Goal: Information Seeking & Learning: Learn about a topic

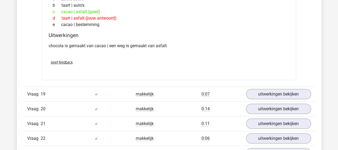
scroll to position [669, 0]
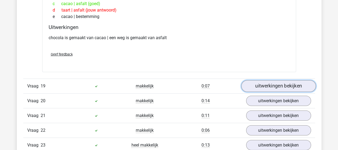
click at [260, 84] on link "uitwerkingen bekijken" at bounding box center [278, 86] width 75 height 12
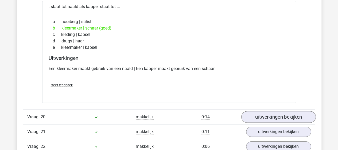
scroll to position [776, 0]
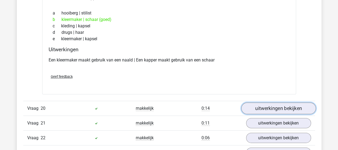
click at [267, 102] on link "uitwerkingen bekijken" at bounding box center [278, 108] width 75 height 12
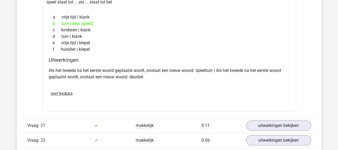
scroll to position [909, 0]
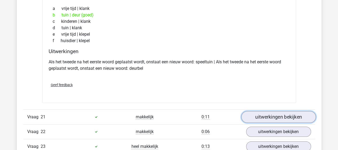
click at [266, 111] on link "uitwerkingen bekijken" at bounding box center [278, 117] width 75 height 12
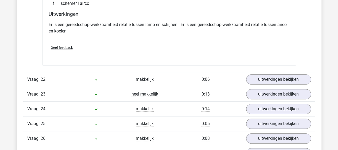
scroll to position [1097, 0]
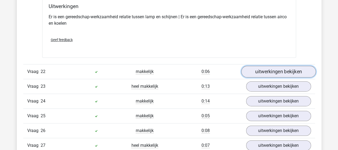
click at [257, 66] on link "uitwerkingen bekijken" at bounding box center [278, 72] width 75 height 12
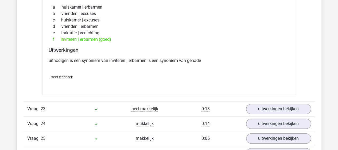
scroll to position [1204, 0]
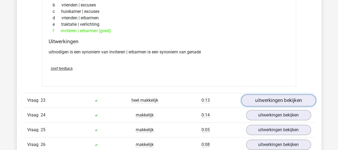
click at [263, 94] on link "uitwerkingen bekijken" at bounding box center [278, 100] width 75 height 12
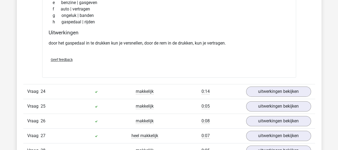
scroll to position [1391, 0]
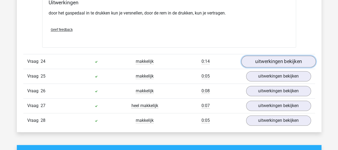
click at [254, 55] on link "uitwerkingen bekijken" at bounding box center [278, 61] width 75 height 12
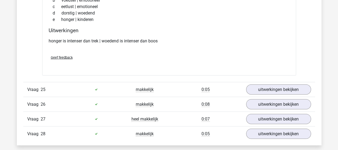
scroll to position [1498, 0]
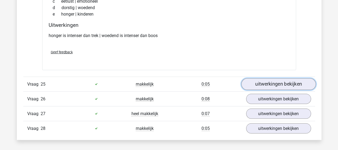
click at [289, 78] on link "uitwerkingen bekijken" at bounding box center [278, 84] width 75 height 12
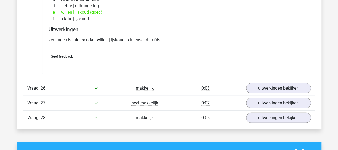
scroll to position [1632, 0]
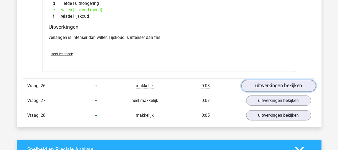
click at [270, 80] on link "uitwerkingen bekijken" at bounding box center [278, 86] width 75 height 12
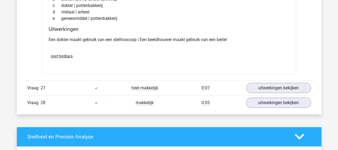
scroll to position [1765, 0]
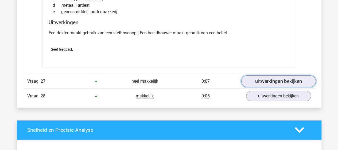
click at [273, 75] on link "uitwerkingen bekijken" at bounding box center [278, 81] width 75 height 12
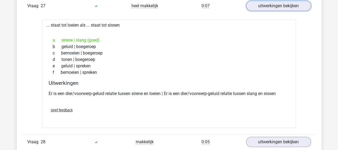
scroll to position [1846, 0]
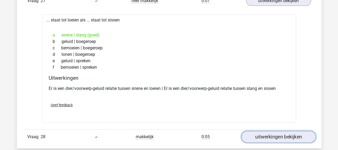
click at [260, 131] on link "uitwerkingen bekijken" at bounding box center [278, 137] width 75 height 12
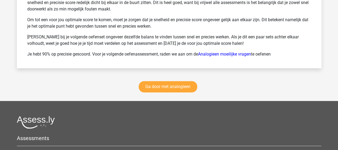
scroll to position [2354, 0]
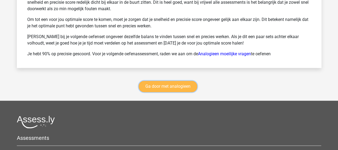
click at [160, 81] on link "Ga door met analogieen" at bounding box center [168, 86] width 59 height 11
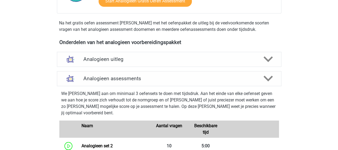
scroll to position [166, 0]
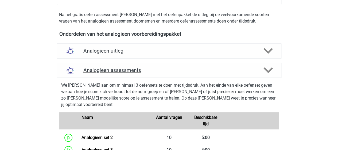
click at [266, 65] on icon at bounding box center [268, 69] width 9 height 9
click at [268, 65] on icon at bounding box center [268, 69] width 9 height 9
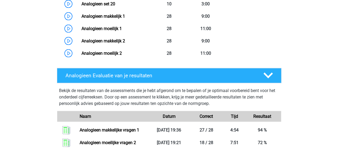
scroll to position [513, 0]
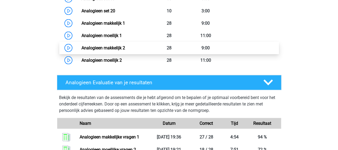
click at [104, 45] on link "Analogieen makkelijk 2" at bounding box center [104, 47] width 44 height 5
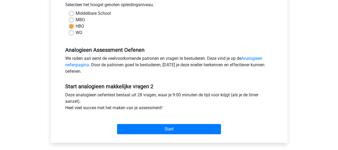
scroll to position [134, 0]
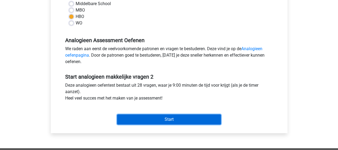
click at [157, 119] on input "Start" at bounding box center [169, 119] width 104 height 10
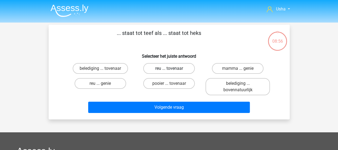
click at [182, 67] on label "reu ... tovenaar" at bounding box center [169, 68] width 52 height 11
click at [173, 68] on input "reu ... tovenaar" at bounding box center [170, 69] width 3 height 3
radio input "true"
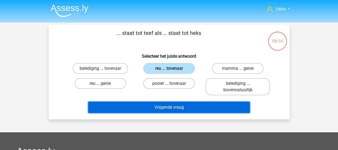
click at [153, 105] on button "Volgende vraag" at bounding box center [169, 106] width 162 height 11
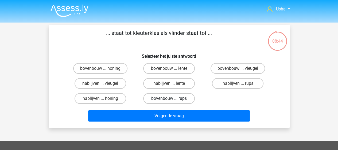
click at [157, 99] on label "bovenbouw ... rups" at bounding box center [169, 98] width 52 height 11
click at [169, 99] on input "bovenbouw ... rups" at bounding box center [170, 99] width 3 height 3
radio input "true"
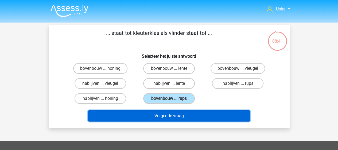
click at [145, 116] on button "Volgende vraag" at bounding box center [169, 115] width 162 height 11
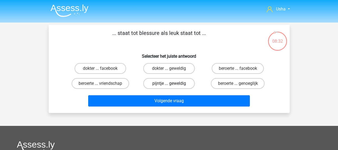
click at [165, 82] on label "pijntje ... geweldig" at bounding box center [169, 83] width 52 height 11
click at [169, 83] on input "pijntje ... geweldig" at bounding box center [170, 84] width 3 height 3
radio input "true"
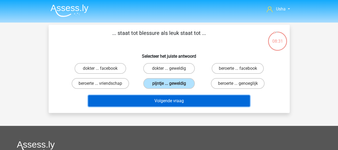
click at [165, 101] on button "Volgende vraag" at bounding box center [169, 100] width 162 height 11
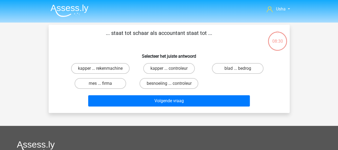
scroll to position [25, 0]
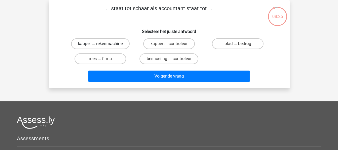
click at [90, 40] on label "kapper ... rekenmachine" at bounding box center [100, 43] width 59 height 11
click at [100, 44] on input "kapper ... rekenmachine" at bounding box center [101, 45] width 3 height 3
radio input "true"
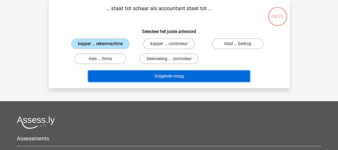
click at [141, 79] on button "Volgende vraag" at bounding box center [169, 75] width 162 height 11
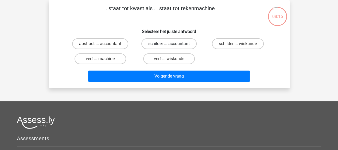
click at [164, 43] on label "schilder ... accountant" at bounding box center [168, 43] width 55 height 11
click at [169, 44] on input "schilder ... accountant" at bounding box center [170, 45] width 3 height 3
radio input "true"
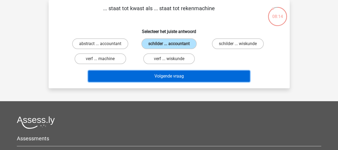
click at [148, 76] on button "Volgende vraag" at bounding box center [169, 75] width 162 height 11
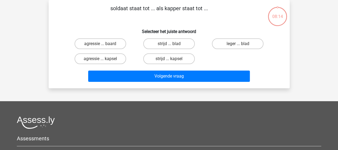
scroll to position [0, 0]
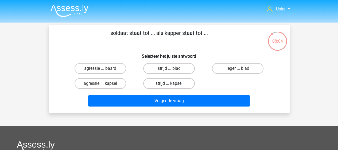
click at [172, 81] on label "strijd ... kapsel" at bounding box center [169, 83] width 52 height 11
click at [172, 83] on input "strijd ... kapsel" at bounding box center [170, 84] width 3 height 3
radio input "true"
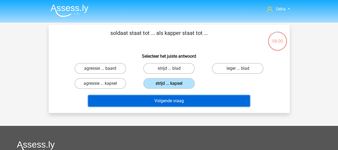
click at [158, 101] on button "Volgende vraag" at bounding box center [169, 100] width 162 height 11
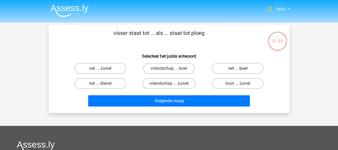
click at [230, 68] on label "net ... boer" at bounding box center [238, 68] width 52 height 11
click at [238, 68] on input "net ... boer" at bounding box center [239, 69] width 3 height 3
radio input "true"
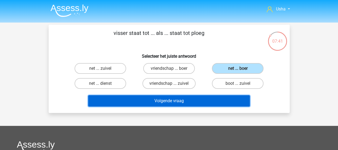
click at [170, 99] on button "Volgende vraag" at bounding box center [169, 100] width 162 height 11
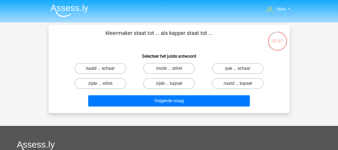
click at [94, 69] on label "naald ... schaar" at bounding box center [101, 68] width 52 height 11
click at [100, 69] on input "naald ... schaar" at bounding box center [101, 69] width 3 height 3
radio input "true"
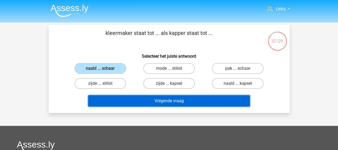
click at [133, 99] on button "Volgende vraag" at bounding box center [169, 100] width 162 height 11
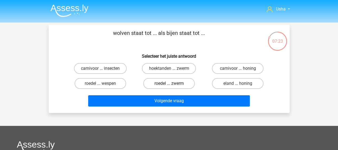
click at [156, 83] on label "roedel ... zwerm" at bounding box center [169, 83] width 52 height 11
click at [169, 83] on input "roedel ... zwerm" at bounding box center [170, 84] width 3 height 3
radio input "true"
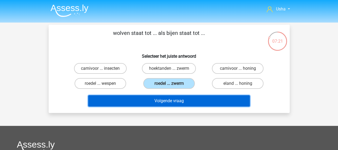
click at [139, 99] on button "Volgende vraag" at bounding box center [169, 100] width 162 height 11
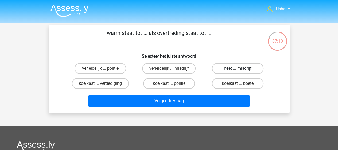
click at [228, 68] on label "heet ... misdrijf" at bounding box center [238, 68] width 52 height 11
click at [238, 68] on input "heet ... misdrijf" at bounding box center [239, 69] width 3 height 3
radio input "true"
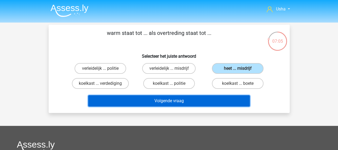
click at [174, 100] on button "Volgende vraag" at bounding box center [169, 100] width 162 height 11
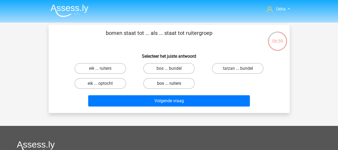
click at [171, 82] on label "bos ... ruiters" at bounding box center [169, 83] width 52 height 11
click at [171, 83] on input "bos ... ruiters" at bounding box center [170, 84] width 3 height 3
radio input "true"
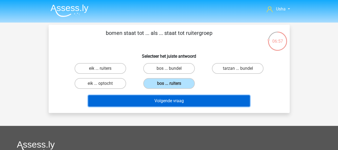
click at [137, 101] on button "Volgende vraag" at bounding box center [169, 100] width 162 height 11
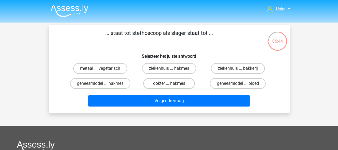
click at [152, 84] on label "dokter ... hakmes" at bounding box center [169, 83] width 52 height 11
click at [169, 84] on input "dokter ... hakmes" at bounding box center [170, 84] width 3 height 3
radio input "true"
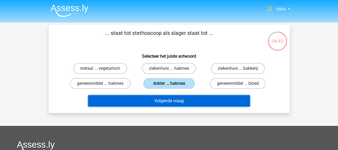
click at [134, 100] on button "Volgende vraag" at bounding box center [169, 100] width 162 height 11
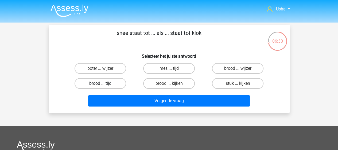
click at [105, 83] on label "brood ... tijd" at bounding box center [101, 83] width 52 height 11
click at [104, 83] on input "brood ... tijd" at bounding box center [101, 84] width 3 height 3
radio input "true"
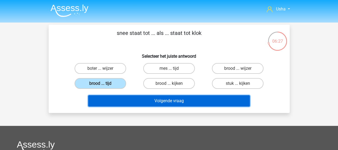
click at [152, 100] on button "Volgende vraag" at bounding box center [169, 100] width 162 height 11
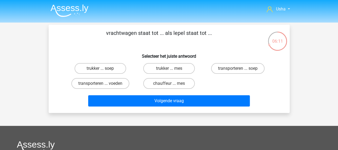
click at [103, 83] on input "transporteren ... voeden" at bounding box center [101, 84] width 3 height 3
radio input "true"
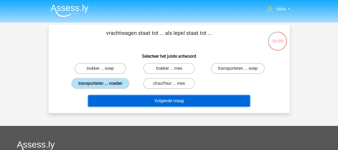
click at [131, 100] on button "Volgende vraag" at bounding box center [169, 100] width 162 height 11
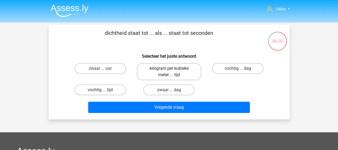
click at [165, 68] on label "kilogram per kubieke meter ... tijd" at bounding box center [169, 71] width 64 height 17
click at [169, 68] on input "kilogram per kubieke meter ... tijd" at bounding box center [170, 69] width 3 height 3
radio input "true"
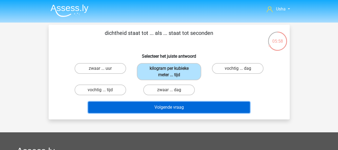
click at [170, 107] on button "Volgende vraag" at bounding box center [169, 106] width 162 height 11
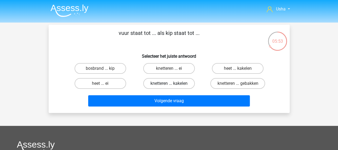
click at [159, 85] on label "knetteren ... kakelen" at bounding box center [169, 83] width 52 height 11
click at [169, 85] on input "knetteren ... kakelen" at bounding box center [170, 84] width 3 height 3
radio input "true"
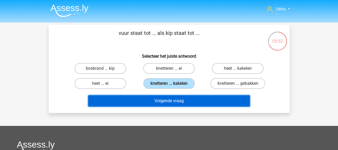
click at [159, 100] on button "Volgende vraag" at bounding box center [169, 100] width 162 height 11
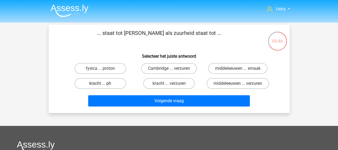
click at [99, 85] on label "kracht ... ph" at bounding box center [101, 83] width 52 height 11
click at [100, 85] on input "kracht ... ph" at bounding box center [101, 84] width 3 height 3
radio input "true"
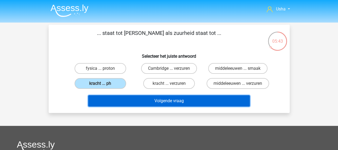
click at [144, 100] on button "Volgende vraag" at bounding box center [169, 100] width 162 height 11
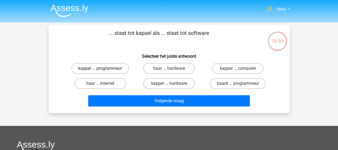
click at [103, 68] on label "kapper ... programmeur" at bounding box center [100, 68] width 58 height 11
click at [103, 68] on input "kapper ... programmeur" at bounding box center [101, 69] width 3 height 3
radio input "true"
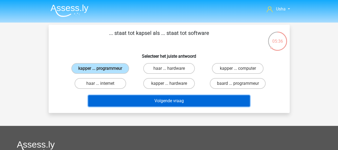
click at [153, 100] on button "Volgende vraag" at bounding box center [169, 100] width 162 height 11
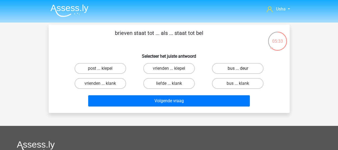
click at [236, 70] on label "bus ... deur" at bounding box center [238, 68] width 52 height 11
click at [238, 70] on input "bus ... deur" at bounding box center [239, 69] width 3 height 3
radio input "true"
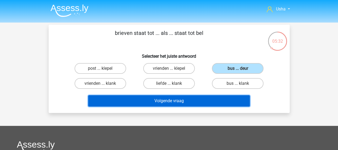
click at [190, 100] on button "Volgende vraag" at bounding box center [169, 100] width 162 height 11
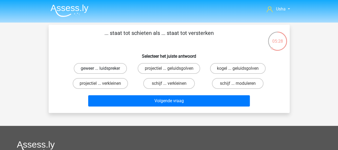
click at [94, 68] on label "geweer ... luidspreker" at bounding box center [100, 68] width 53 height 11
click at [100, 68] on input "geweer ... luidspreker" at bounding box center [101, 69] width 3 height 3
radio input "true"
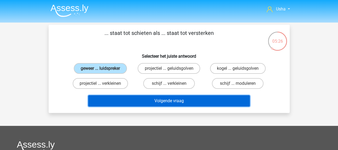
click at [131, 101] on button "Volgende vraag" at bounding box center [169, 100] width 162 height 11
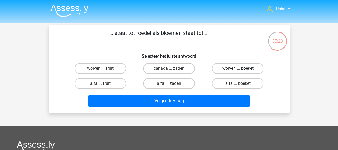
click at [224, 67] on label "wolven ... boeket" at bounding box center [238, 68] width 52 height 11
click at [238, 68] on input "wolven ... boeket" at bounding box center [239, 69] width 3 height 3
radio input "true"
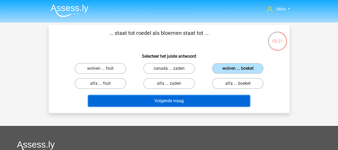
click at [181, 100] on button "Volgende vraag" at bounding box center [169, 100] width 162 height 11
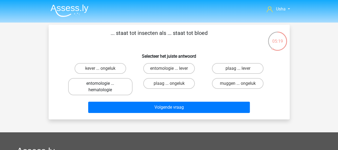
click at [97, 86] on label "entomologie ... hematologie" at bounding box center [100, 86] width 64 height 17
click at [100, 86] on input "entomologie ... hematologie" at bounding box center [101, 84] width 3 height 3
radio input "true"
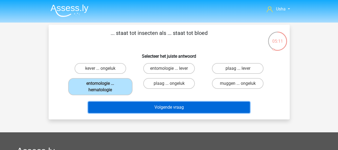
click at [141, 109] on button "Volgende vraag" at bounding box center [169, 106] width 162 height 11
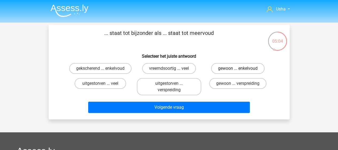
click at [226, 68] on label "gewoon ... enkelvoud" at bounding box center [237, 68] width 53 height 11
click at [238, 68] on input "gewoon ... enkelvoud" at bounding box center [239, 69] width 3 height 3
radio input "true"
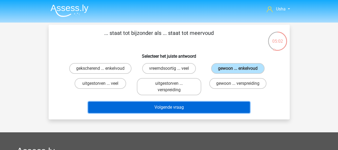
click at [167, 106] on button "Volgende vraag" at bounding box center [169, 106] width 162 height 11
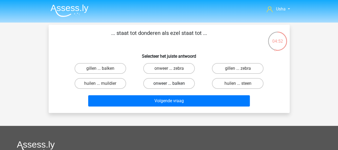
click at [167, 83] on label "onweer ... balken" at bounding box center [169, 83] width 52 height 11
click at [169, 83] on input "onweer ... balken" at bounding box center [170, 84] width 3 height 3
radio input "true"
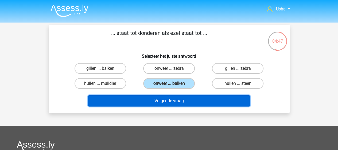
click at [138, 101] on button "Volgende vraag" at bounding box center [169, 100] width 162 height 11
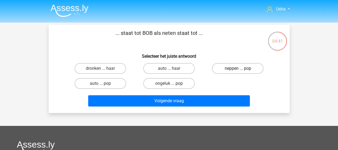
click at [236, 67] on label "neppen ... pop" at bounding box center [238, 68] width 52 height 11
click at [238, 68] on input "neppen ... pop" at bounding box center [239, 69] width 3 height 3
radio input "true"
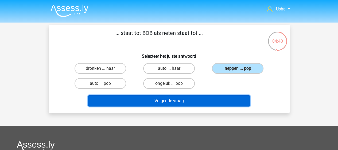
click at [185, 100] on button "Volgende vraag" at bounding box center [169, 100] width 162 height 11
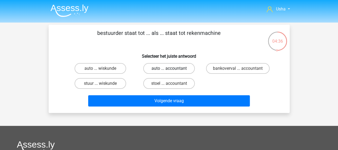
click at [162, 68] on label "auto ... accountant" at bounding box center [169, 68] width 52 height 11
click at [169, 68] on input "auto ... accountant" at bounding box center [170, 69] width 3 height 3
radio input "true"
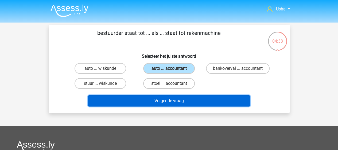
click at [148, 101] on button "Volgende vraag" at bounding box center [169, 100] width 162 height 11
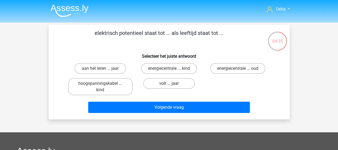
click at [161, 84] on label "volt ... jaar" at bounding box center [169, 83] width 52 height 11
click at [169, 84] on input "volt ... jaar" at bounding box center [170, 84] width 3 height 3
radio input "true"
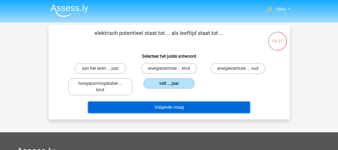
click at [156, 108] on button "Volgende vraag" at bounding box center [169, 106] width 162 height 11
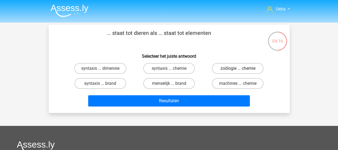
click at [232, 70] on label "zoölogie ... chemie" at bounding box center [238, 68] width 52 height 11
click at [238, 70] on input "zoölogie ... chemie" at bounding box center [239, 69] width 3 height 3
radio input "true"
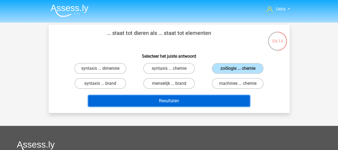
click at [185, 99] on button "Resultaten" at bounding box center [169, 100] width 162 height 11
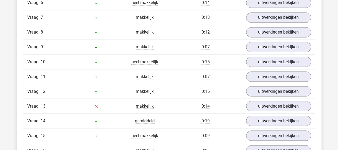
scroll to position [455, 0]
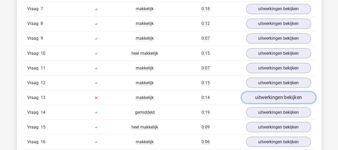
click at [255, 92] on link "uitwerkingen bekijken" at bounding box center [278, 97] width 75 height 12
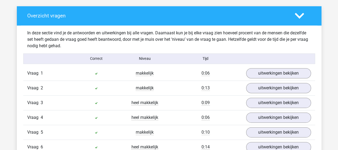
scroll to position [294, 0]
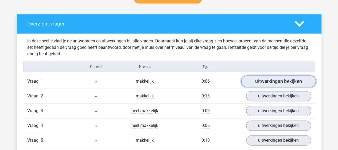
click at [256, 80] on link "uitwerkingen bekijken" at bounding box center [278, 81] width 75 height 12
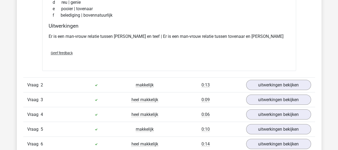
scroll to position [428, 0]
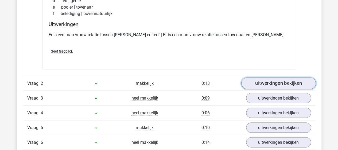
click at [261, 81] on link "uitwerkingen bekijken" at bounding box center [278, 83] width 75 height 12
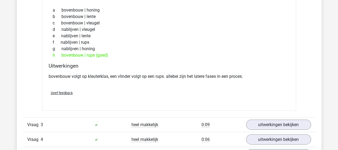
scroll to position [562, 0]
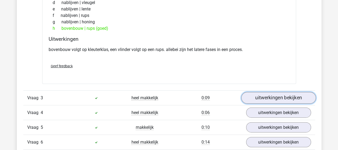
click at [273, 99] on link "uitwerkingen bekijken" at bounding box center [278, 98] width 75 height 12
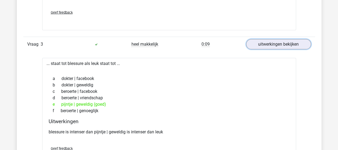
scroll to position [669, 0]
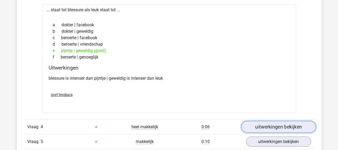
click at [255, 125] on link "uitwerkingen bekijken" at bounding box center [278, 127] width 75 height 12
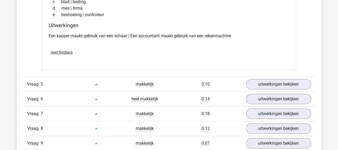
scroll to position [856, 0]
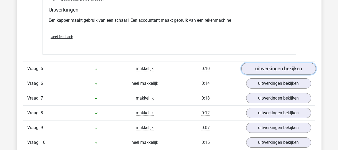
click at [257, 68] on link "uitwerkingen bekijken" at bounding box center [278, 69] width 75 height 12
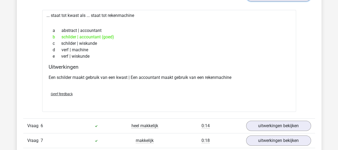
scroll to position [936, 0]
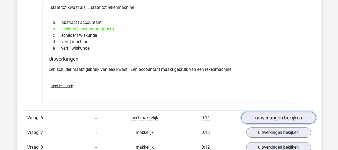
click at [258, 115] on link "uitwerkingen bekijken" at bounding box center [278, 118] width 75 height 12
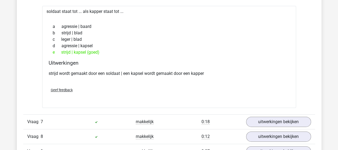
scroll to position [1070, 0]
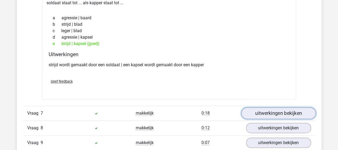
click at [286, 113] on link "uitwerkingen bekijken" at bounding box center [278, 113] width 75 height 12
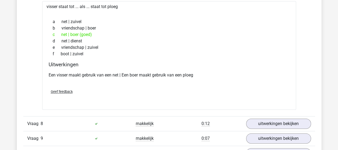
scroll to position [1204, 0]
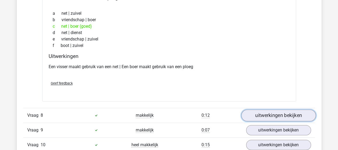
click at [253, 109] on link "uitwerkingen bekijken" at bounding box center [278, 115] width 75 height 12
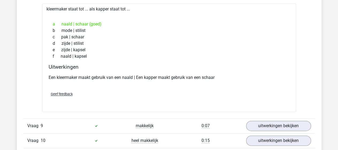
scroll to position [1337, 0]
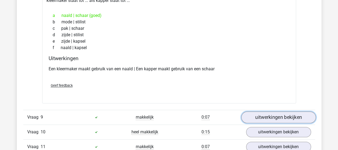
click at [257, 111] on link "uitwerkingen bekijken" at bounding box center [278, 117] width 75 height 12
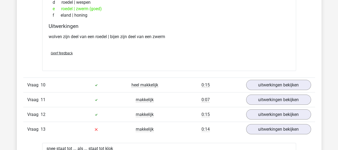
scroll to position [1498, 0]
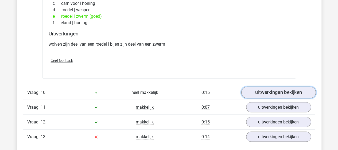
click at [263, 87] on link "uitwerkingen bekijken" at bounding box center [278, 92] width 75 height 12
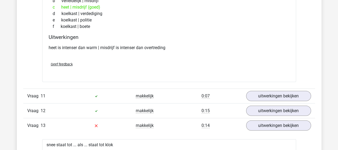
scroll to position [1632, 0]
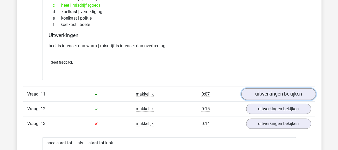
click at [260, 89] on link "uitwerkingen bekijken" at bounding box center [278, 94] width 75 height 12
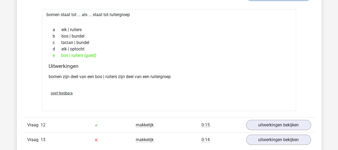
scroll to position [1765, 0]
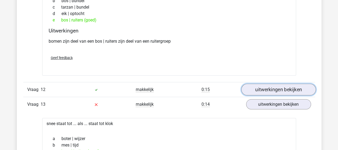
click at [257, 86] on link "uitwerkingen bekijken" at bounding box center [278, 90] width 75 height 12
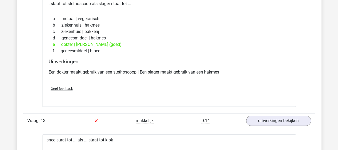
scroll to position [1872, 0]
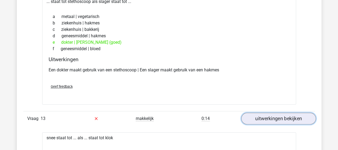
click at [263, 112] on link "uitwerkingen bekijken" at bounding box center [278, 118] width 75 height 12
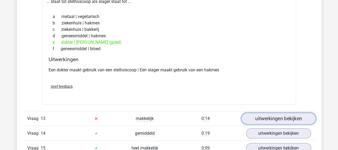
click at [267, 112] on link "uitwerkingen bekijken" at bounding box center [278, 118] width 75 height 12
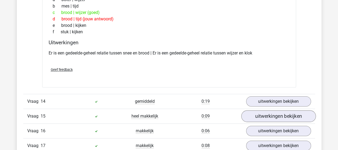
scroll to position [2033, 0]
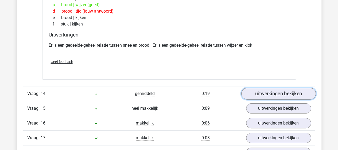
click at [275, 87] on link "uitwerkingen bekijken" at bounding box center [278, 93] width 75 height 12
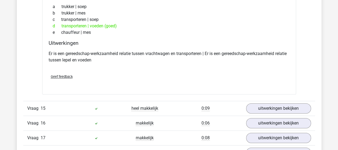
scroll to position [2167, 0]
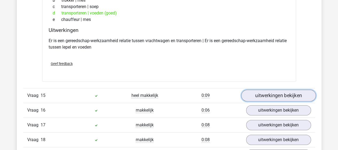
click at [251, 90] on link "uitwerkingen bekijken" at bounding box center [278, 95] width 75 height 12
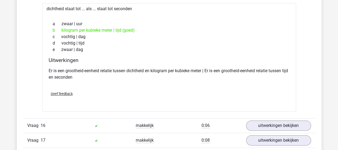
scroll to position [2274, 0]
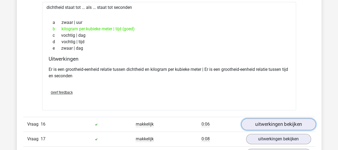
click at [260, 118] on link "uitwerkingen bekijken" at bounding box center [278, 124] width 75 height 12
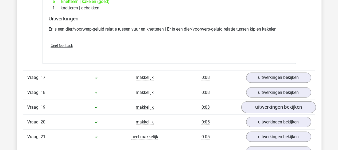
scroll to position [2461, 0]
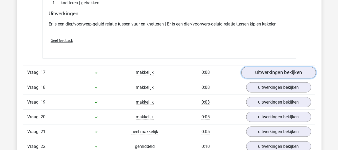
click at [275, 67] on link "uitwerkingen bekijken" at bounding box center [278, 73] width 75 height 12
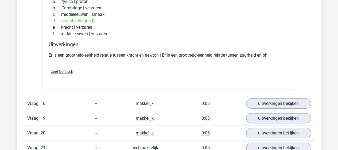
scroll to position [2621, 0]
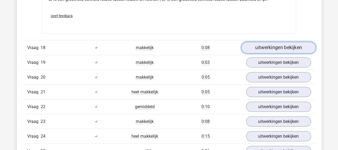
click at [263, 42] on link "uitwerkingen bekijken" at bounding box center [278, 48] width 75 height 12
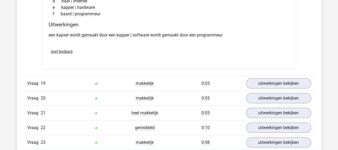
scroll to position [2728, 0]
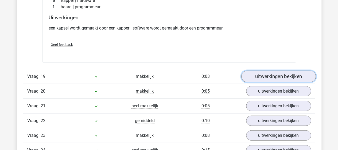
click at [261, 70] on link "uitwerkingen bekijken" at bounding box center [278, 76] width 75 height 12
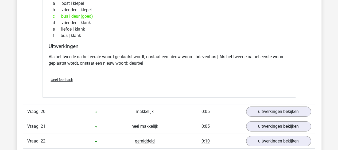
scroll to position [2862, 0]
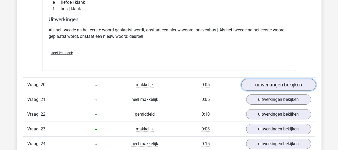
click at [271, 79] on link "uitwerkingen bekijken" at bounding box center [278, 85] width 75 height 12
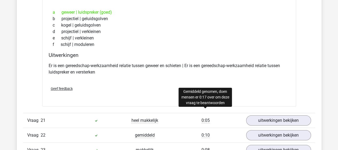
scroll to position [2969, 0]
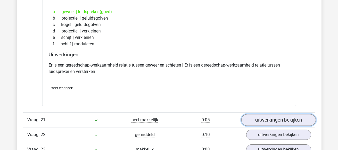
click at [257, 114] on link "uitwerkingen bekijken" at bounding box center [278, 120] width 75 height 12
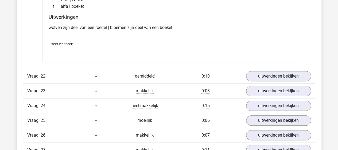
scroll to position [3156, 0]
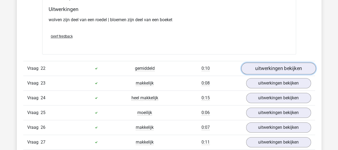
click at [264, 62] on link "uitwerkingen bekijken" at bounding box center [278, 68] width 75 height 12
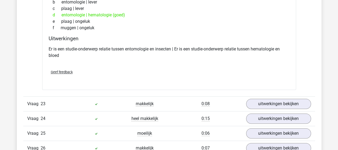
scroll to position [3263, 0]
click at [264, 97] on link "uitwerkingen bekijken" at bounding box center [278, 103] width 75 height 12
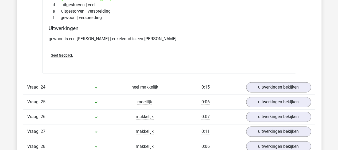
scroll to position [3424, 0]
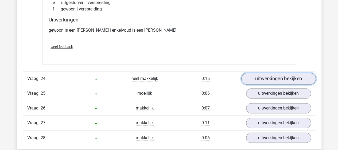
click at [270, 72] on link "uitwerkingen bekijken" at bounding box center [278, 78] width 75 height 12
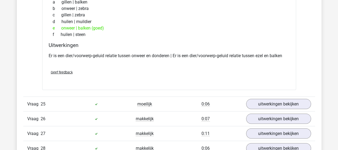
scroll to position [3557, 0]
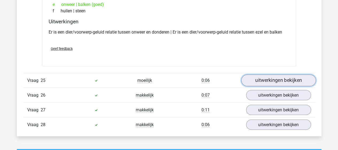
click at [267, 74] on link "uitwerkingen bekijken" at bounding box center [278, 80] width 75 height 12
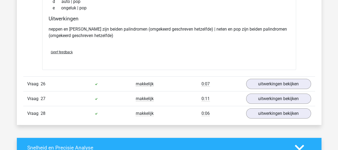
scroll to position [3691, 0]
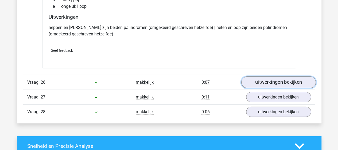
click at [271, 76] on link "uitwerkingen bekijken" at bounding box center [278, 82] width 75 height 12
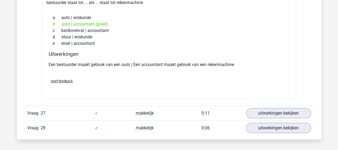
scroll to position [3798, 0]
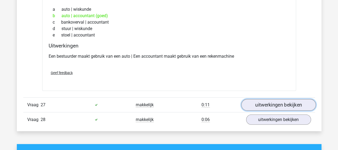
click at [258, 99] on link "uitwerkingen bekijken" at bounding box center [278, 105] width 75 height 12
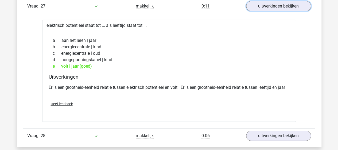
scroll to position [3932, 0]
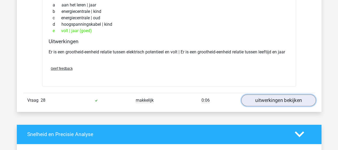
click at [259, 94] on link "uitwerkingen bekijken" at bounding box center [278, 100] width 75 height 12
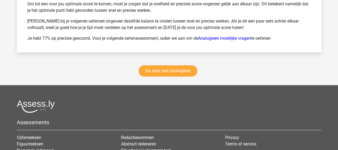
scroll to position [4413, 0]
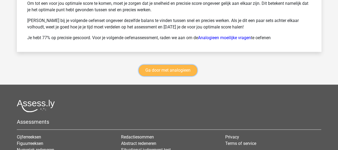
click at [177, 64] on link "Ga door met analogieen" at bounding box center [168, 69] width 59 height 11
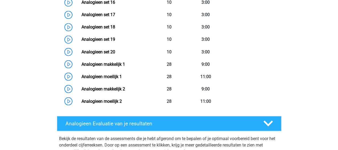
scroll to position [513, 0]
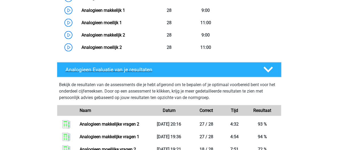
click at [273, 70] on icon at bounding box center [268, 69] width 9 height 9
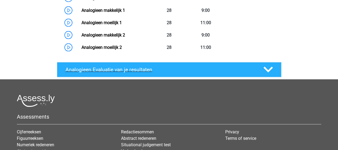
click at [273, 70] on icon at bounding box center [268, 69] width 9 height 9
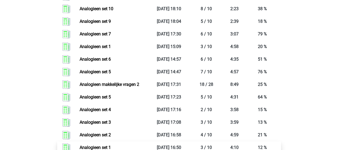
scroll to position [861, 0]
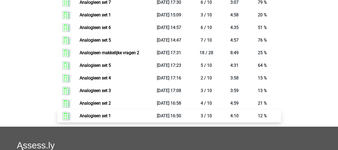
click at [97, 114] on link "Analogieen set 1" at bounding box center [95, 115] width 31 height 5
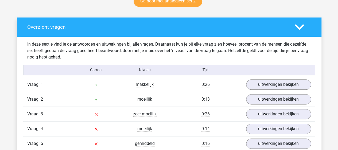
scroll to position [321, 0]
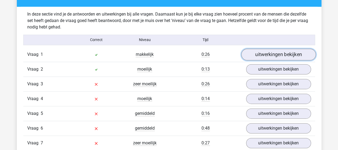
click at [267, 53] on link "uitwerkingen bekijken" at bounding box center [278, 54] width 75 height 12
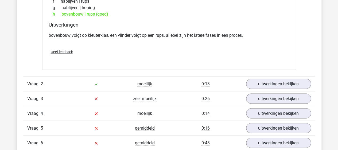
scroll to position [455, 0]
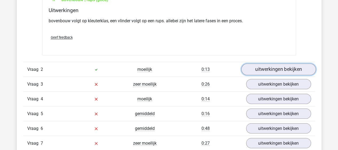
click at [269, 68] on link "uitwerkingen bekijken" at bounding box center [278, 69] width 75 height 12
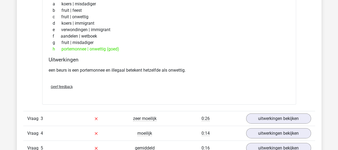
scroll to position [562, 0]
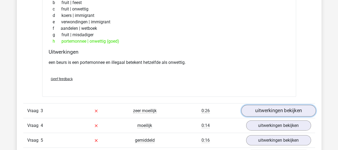
click at [254, 107] on link "uitwerkingen bekijken" at bounding box center [278, 111] width 75 height 12
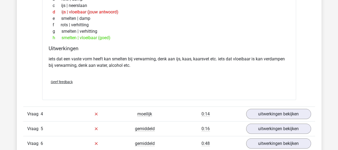
scroll to position [722, 0]
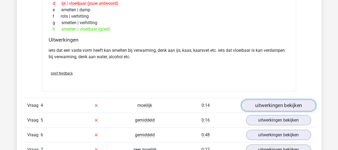
click at [266, 104] on link "uitwerkingen bekijken" at bounding box center [278, 105] width 75 height 12
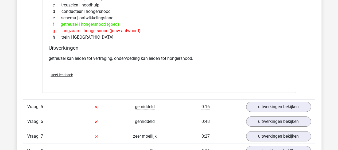
scroll to position [883, 0]
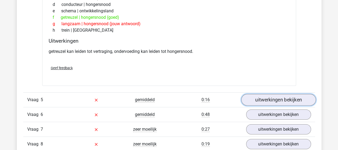
click at [259, 97] on link "uitwerkingen bekijken" at bounding box center [278, 100] width 75 height 12
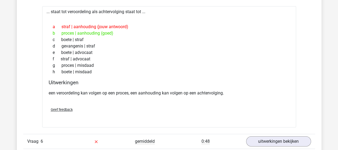
scroll to position [1016, 0]
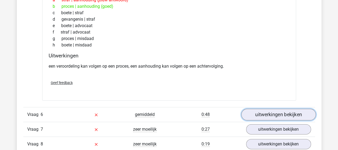
click at [262, 112] on link "uitwerkingen bekijken" at bounding box center [278, 114] width 75 height 12
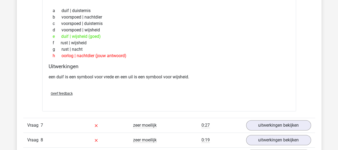
scroll to position [1177, 0]
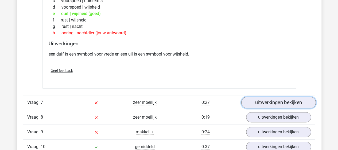
click at [259, 96] on link "uitwerkingen bekijken" at bounding box center [278, 102] width 75 height 12
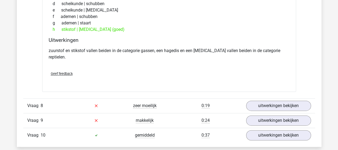
scroll to position [1337, 0]
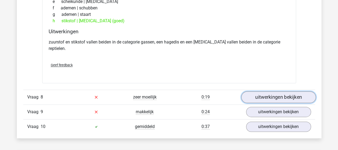
click at [257, 91] on link "uitwerkingen bekijken" at bounding box center [278, 97] width 75 height 12
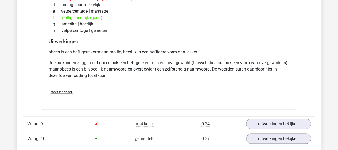
scroll to position [1498, 0]
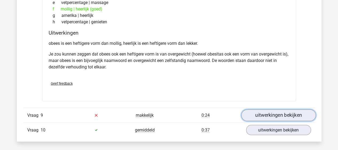
click at [251, 109] on link "uitwerkingen bekijken" at bounding box center [278, 115] width 75 height 12
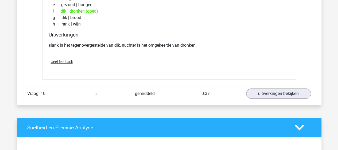
scroll to position [1685, 0]
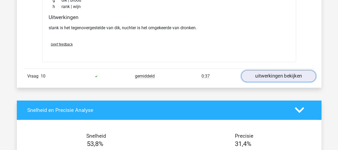
click at [261, 70] on link "uitwerkingen bekijken" at bounding box center [278, 76] width 75 height 12
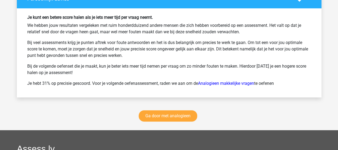
scroll to position [2193, 0]
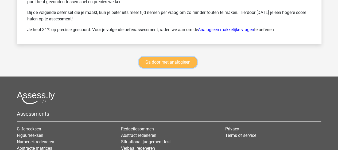
click at [143, 56] on link "Ga door met analogieen" at bounding box center [168, 61] width 59 height 11
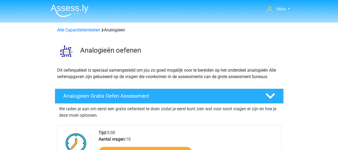
click at [60, 7] on img at bounding box center [70, 10] width 38 height 13
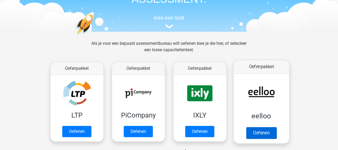
scroll to position [53, 0]
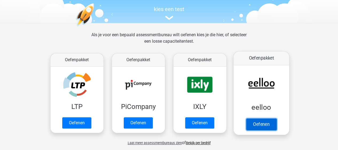
click at [257, 122] on link "Oefenen" at bounding box center [261, 124] width 30 height 12
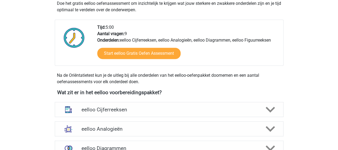
scroll to position [134, 0]
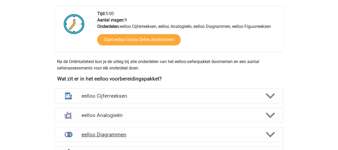
click at [117, 131] on h4 "eelloo Diagrammen" at bounding box center [169, 134] width 175 height 6
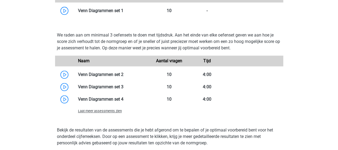
scroll to position [348, 0]
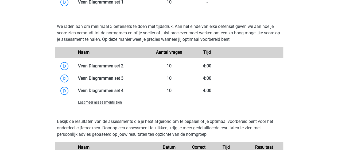
click at [96, 104] on span "Laat meer assessments zien" at bounding box center [100, 102] width 44 height 4
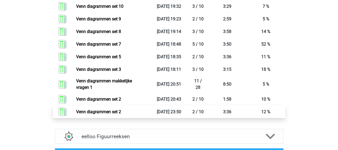
scroll to position [936, 0]
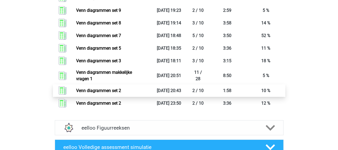
click at [105, 91] on link "Venn diagrammen set 2" at bounding box center [98, 90] width 45 height 5
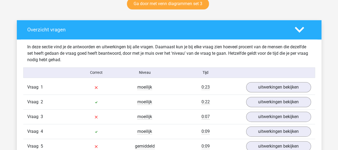
scroll to position [294, 0]
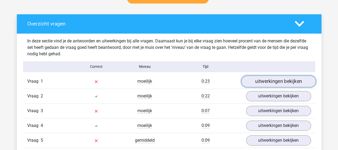
click at [280, 82] on link "uitwerkingen bekijken" at bounding box center [278, 81] width 75 height 12
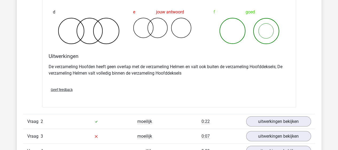
scroll to position [481, 0]
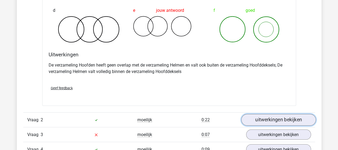
click at [257, 117] on link "uitwerkingen bekijken" at bounding box center [278, 119] width 75 height 12
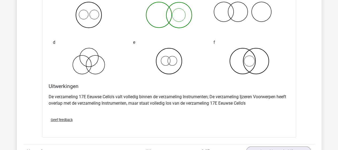
scroll to position [722, 0]
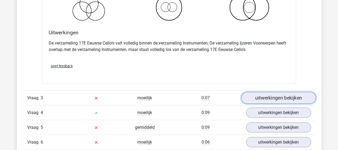
click at [256, 95] on link "uitwerkingen bekijken" at bounding box center [278, 98] width 75 height 12
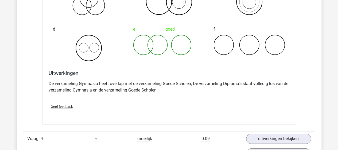
scroll to position [936, 0]
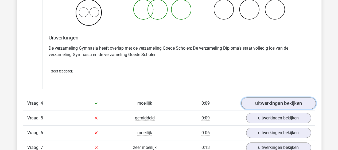
click at [263, 98] on link "uitwerkingen bekijken" at bounding box center [278, 103] width 75 height 12
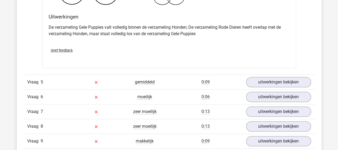
scroll to position [1177, 0]
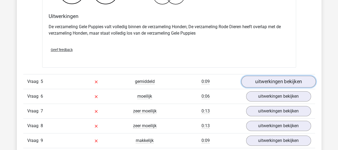
click at [250, 79] on link "uitwerkingen bekijken" at bounding box center [278, 81] width 75 height 12
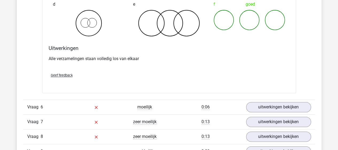
scroll to position [1391, 0]
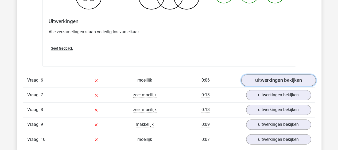
click at [257, 75] on link "uitwerkingen bekijken" at bounding box center [278, 80] width 75 height 12
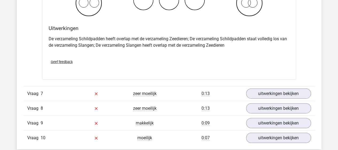
scroll to position [1605, 0]
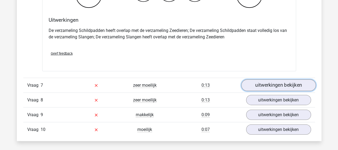
click at [266, 80] on link "uitwerkingen bekijken" at bounding box center [278, 85] width 75 height 12
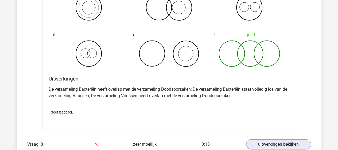
scroll to position [1792, 0]
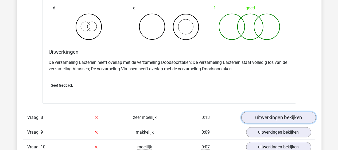
click at [263, 114] on link "uitwerkingen bekijken" at bounding box center [278, 117] width 75 height 12
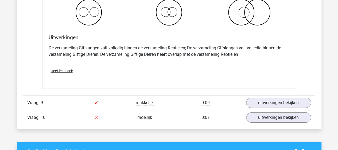
scroll to position [2033, 0]
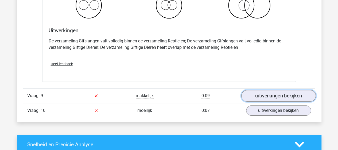
click at [264, 92] on link "uitwerkingen bekijken" at bounding box center [278, 96] width 75 height 12
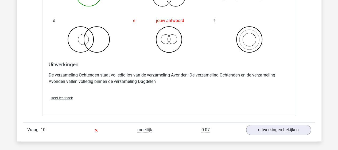
scroll to position [2220, 0]
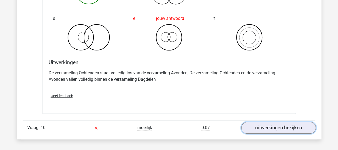
click at [274, 121] on link "uitwerkingen bekijken" at bounding box center [278, 127] width 75 height 12
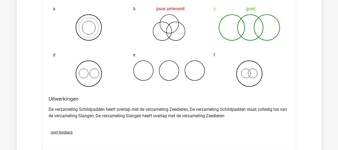
scroll to position [1525, 0]
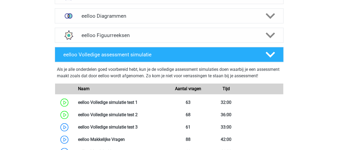
scroll to position [278, 0]
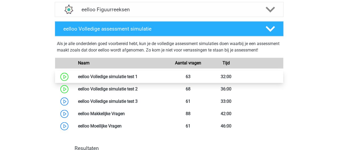
click at [138, 79] on link at bounding box center [138, 76] width 0 height 5
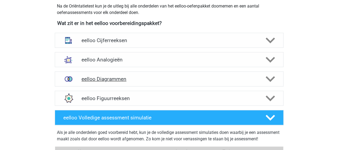
scroll to position [197, 0]
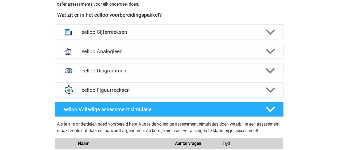
click at [114, 71] on h4 "eelloo Diagrammen" at bounding box center [169, 70] width 175 height 6
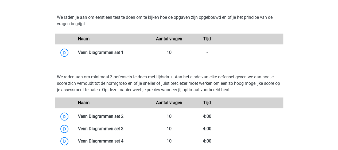
scroll to position [304, 0]
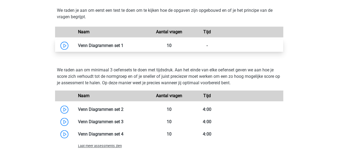
click at [124, 46] on link at bounding box center [124, 45] width 0 height 5
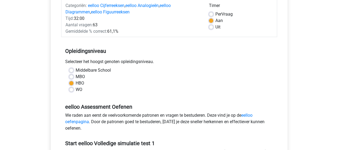
scroll to position [80, 0]
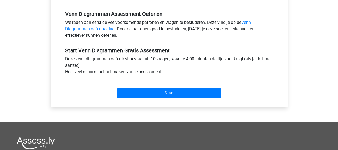
scroll to position [160, 0]
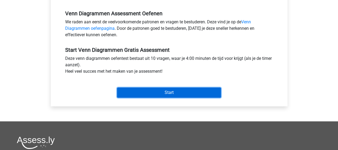
click at [137, 90] on input "Start" at bounding box center [169, 92] width 104 height 10
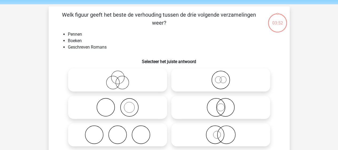
scroll to position [27, 0]
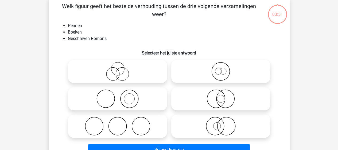
click at [128, 101] on icon at bounding box center [117, 98] width 95 height 19
click at [121, 96] on input "radio" at bounding box center [119, 93] width 3 height 3
radio input "true"
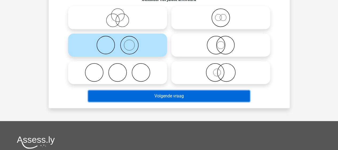
click at [171, 97] on button "Volgende vraag" at bounding box center [169, 95] width 162 height 11
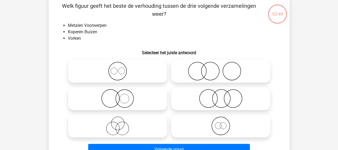
scroll to position [25, 0]
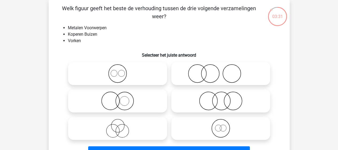
click at [207, 72] on icon at bounding box center [221, 73] width 95 height 19
click at [221, 71] on input "radio" at bounding box center [222, 68] width 3 height 3
radio input "true"
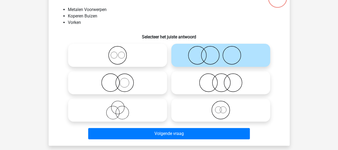
scroll to position [51, 0]
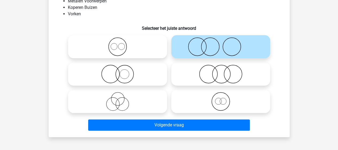
click at [225, 74] on icon at bounding box center [221, 73] width 95 height 19
click at [224, 71] on input "radio" at bounding box center [222, 69] width 3 height 3
radio input "true"
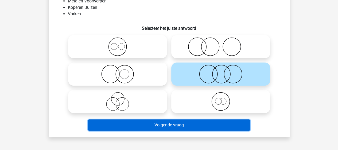
click at [167, 123] on button "Volgende vraag" at bounding box center [169, 124] width 162 height 11
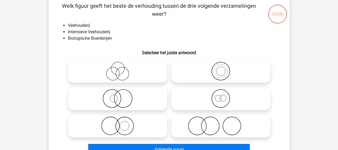
scroll to position [25, 0]
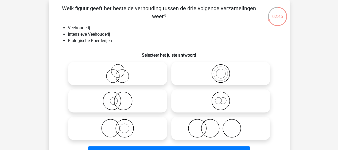
click at [226, 103] on icon at bounding box center [221, 100] width 95 height 19
click at [224, 98] on input "radio" at bounding box center [222, 95] width 3 height 3
radio input "true"
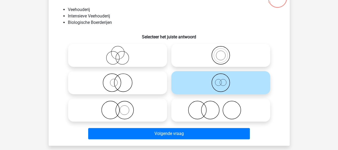
scroll to position [51, 0]
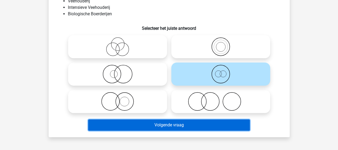
click at [154, 124] on button "Volgende vraag" at bounding box center [169, 124] width 162 height 11
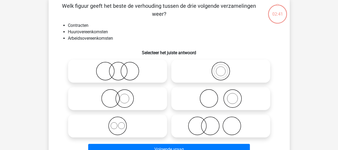
scroll to position [25, 0]
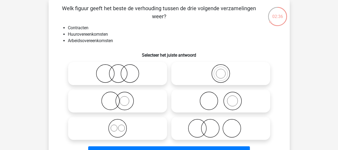
click at [114, 72] on icon at bounding box center [117, 73] width 95 height 19
click at [118, 71] on input "radio" at bounding box center [119, 68] width 3 height 3
radio input "true"
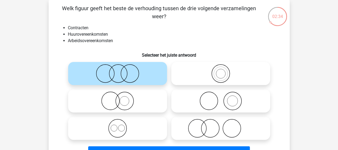
scroll to position [51, 0]
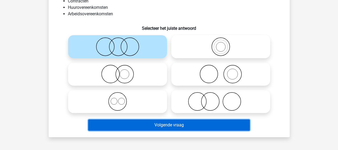
click at [160, 124] on button "Volgende vraag" at bounding box center [169, 124] width 162 height 11
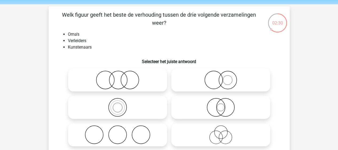
scroll to position [27, 0]
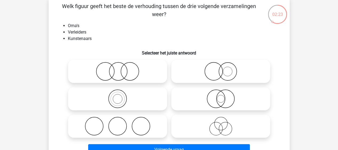
click at [123, 126] on icon at bounding box center [117, 125] width 95 height 19
click at [121, 123] on input "radio" at bounding box center [119, 121] width 3 height 3
radio input "true"
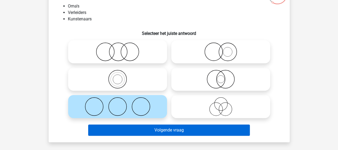
scroll to position [53, 0]
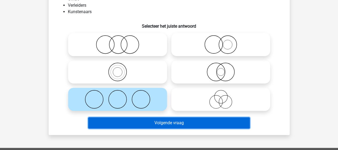
click at [157, 122] on button "Volgende vraag" at bounding box center [169, 122] width 162 height 11
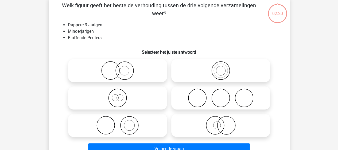
scroll to position [25, 0]
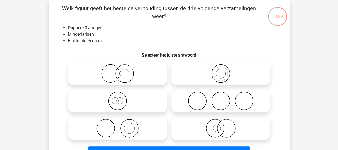
click at [117, 73] on icon at bounding box center [117, 73] width 95 height 19
click at [118, 71] on input "radio" at bounding box center [119, 68] width 3 height 3
radio input "true"
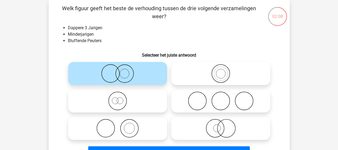
scroll to position [51, 0]
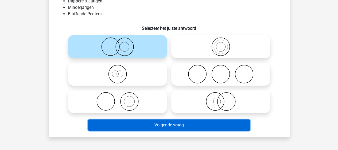
click at [155, 124] on button "Volgende vraag" at bounding box center [169, 124] width 162 height 11
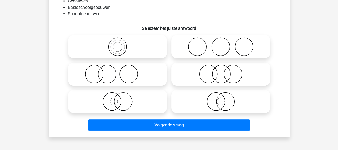
click at [212, 102] on icon at bounding box center [221, 101] width 95 height 19
click at [221, 98] on input "radio" at bounding box center [222, 96] width 3 height 3
radio input "true"
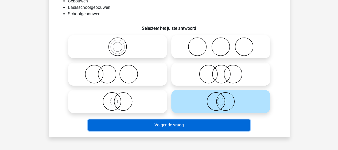
click at [184, 128] on button "Volgende vraag" at bounding box center [169, 124] width 162 height 11
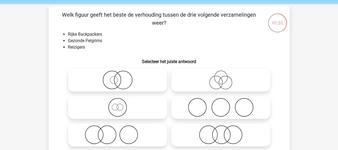
scroll to position [27, 0]
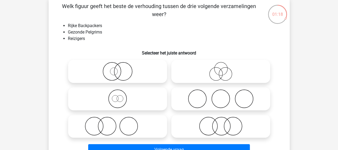
click at [194, 100] on icon at bounding box center [221, 98] width 95 height 19
click at [221, 96] on input "radio" at bounding box center [222, 93] width 3 height 3
radio input "true"
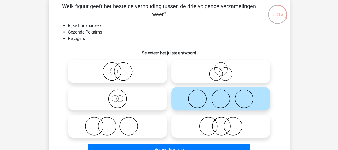
click at [219, 99] on icon at bounding box center [221, 98] width 95 height 19
click at [221, 96] on input "radio" at bounding box center [222, 93] width 3 height 3
click at [105, 123] on icon at bounding box center [117, 125] width 95 height 19
click at [118, 123] on input "radio" at bounding box center [119, 121] width 3 height 3
radio input "true"
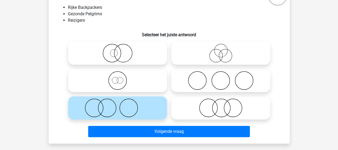
scroll to position [53, 0]
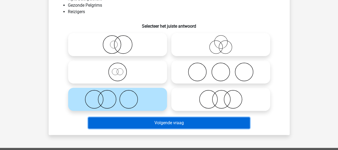
click at [162, 123] on button "Volgende vraag" at bounding box center [169, 122] width 162 height 11
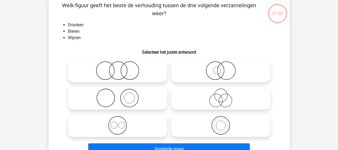
scroll to position [25, 0]
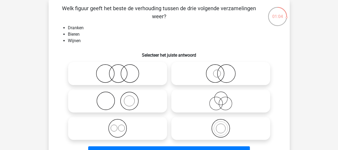
click at [120, 127] on icon at bounding box center [117, 127] width 95 height 19
click at [120, 125] on input "radio" at bounding box center [119, 123] width 3 height 3
radio input "true"
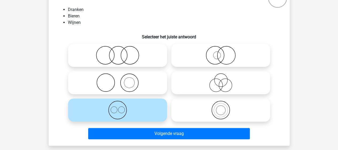
scroll to position [51, 0]
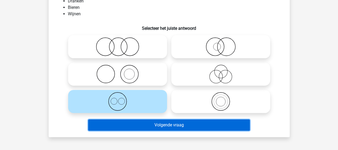
click at [154, 124] on button "Volgende vraag" at bounding box center [169, 124] width 162 height 11
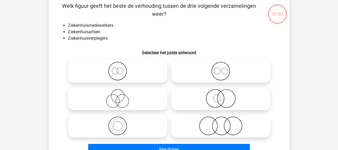
scroll to position [25, 0]
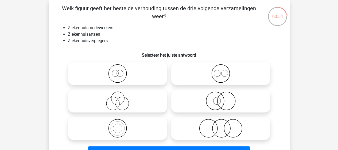
click at [119, 124] on input "radio" at bounding box center [119, 123] width 3 height 3
radio input "true"
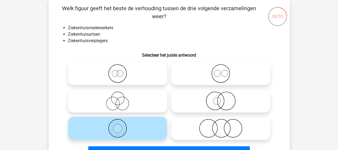
scroll to position [51, 0]
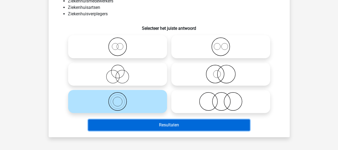
click at [162, 123] on button "Resultaten" at bounding box center [169, 124] width 162 height 11
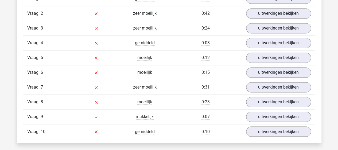
scroll to position [321, 0]
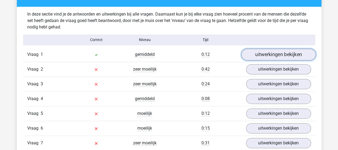
click at [287, 52] on link "uitwerkingen bekijken" at bounding box center [278, 54] width 75 height 12
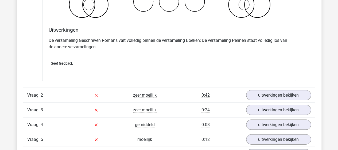
scroll to position [508, 0]
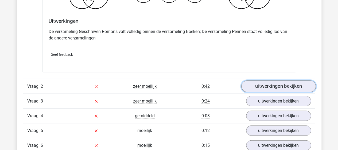
click at [270, 84] on link "uitwerkingen bekijken" at bounding box center [278, 86] width 75 height 12
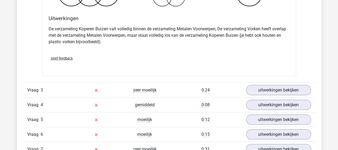
scroll to position [749, 0]
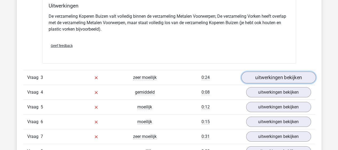
click at [261, 76] on link "uitwerkingen bekijken" at bounding box center [278, 78] width 75 height 12
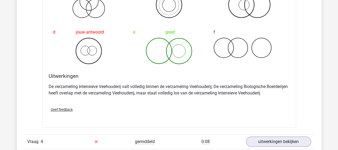
scroll to position [936, 0]
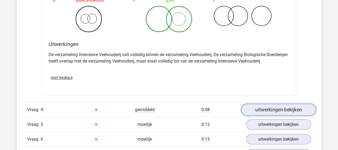
click at [264, 108] on link "uitwerkingen bekijken" at bounding box center [278, 110] width 75 height 12
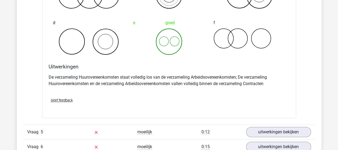
scroll to position [1150, 0]
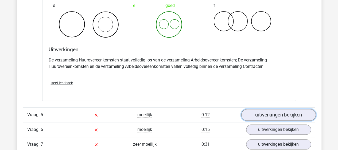
click at [254, 109] on link "uitwerkingen bekijken" at bounding box center [278, 115] width 75 height 12
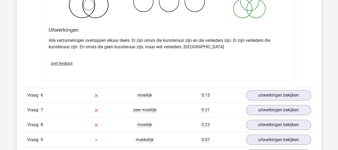
scroll to position [1391, 0]
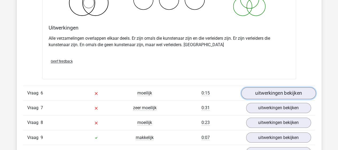
click at [277, 89] on link "uitwerkingen bekijken" at bounding box center [278, 93] width 75 height 12
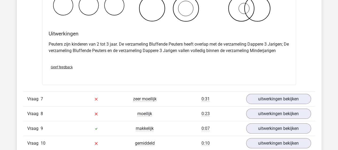
scroll to position [1605, 0]
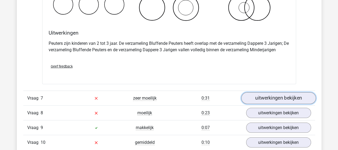
click at [274, 93] on link "uitwerkingen bekijken" at bounding box center [278, 98] width 75 height 12
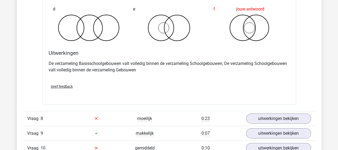
scroll to position [1819, 0]
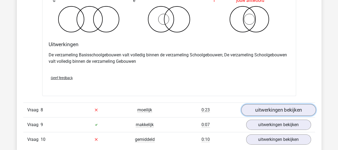
click at [256, 104] on link "uitwerkingen bekijken" at bounding box center [278, 110] width 75 height 12
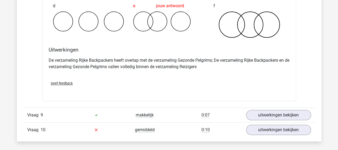
scroll to position [2060, 0]
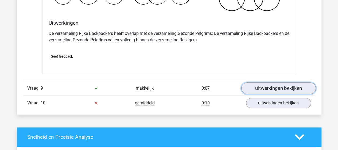
click at [254, 82] on link "uitwerkingen bekijken" at bounding box center [278, 88] width 75 height 12
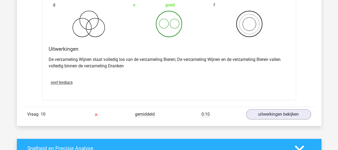
scroll to position [2274, 0]
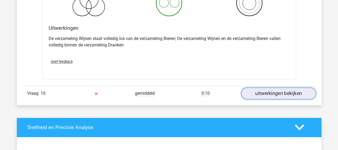
click at [250, 87] on link "uitwerkingen bekijken" at bounding box center [278, 93] width 75 height 12
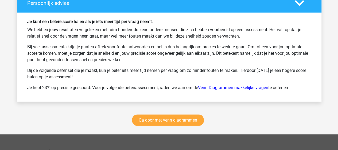
scroll to position [2835, 0]
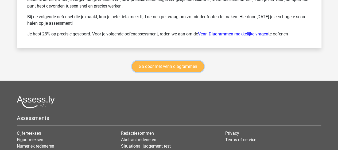
click at [176, 65] on link "Ga door met venn diagrammen" at bounding box center [168, 66] width 72 height 11
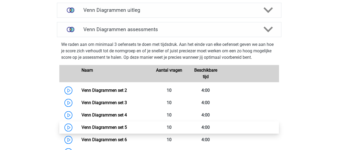
scroll to position [198, 0]
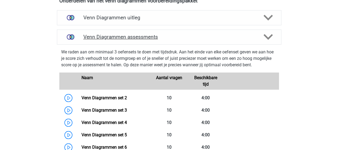
click at [266, 38] on icon at bounding box center [268, 36] width 9 height 9
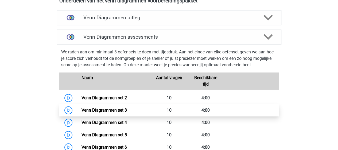
click at [112, 109] on link "Venn Diagrammen set 3" at bounding box center [104, 109] width 45 height 5
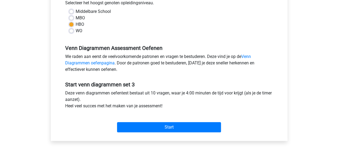
scroll to position [134, 0]
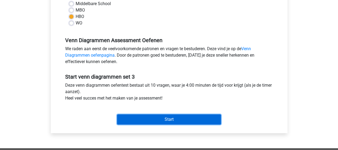
click at [148, 116] on input "Start" at bounding box center [169, 119] width 104 height 10
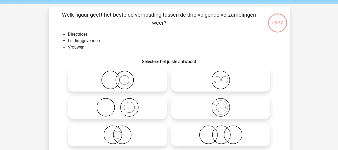
scroll to position [27, 0]
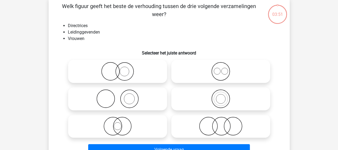
click at [219, 100] on icon at bounding box center [221, 98] width 95 height 19
click at [221, 96] on input "radio" at bounding box center [222, 93] width 3 height 3
radio input "true"
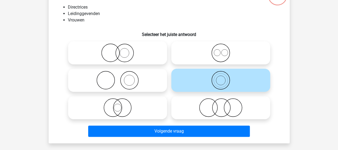
scroll to position [53, 0]
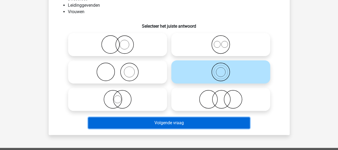
click at [193, 121] on button "Volgende vraag" at bounding box center [169, 122] width 162 height 11
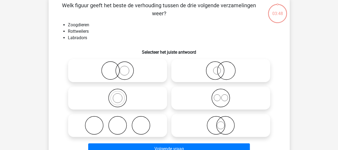
scroll to position [25, 0]
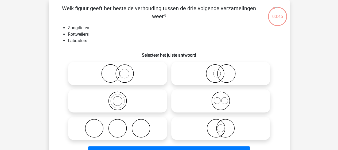
click at [222, 96] on input "radio" at bounding box center [222, 95] width 3 height 3
radio input "true"
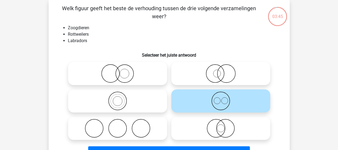
scroll to position [51, 0]
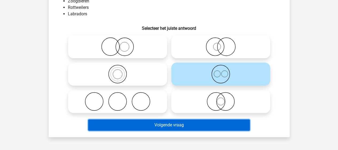
click at [182, 124] on button "Volgende vraag" at bounding box center [169, 124] width 162 height 11
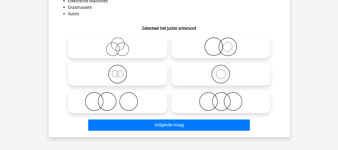
click at [227, 49] on icon at bounding box center [221, 46] width 95 height 19
click at [224, 44] on input "radio" at bounding box center [222, 41] width 3 height 3
radio input "true"
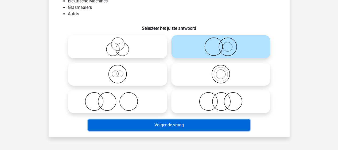
click at [170, 124] on button "Volgende vraag" at bounding box center [169, 124] width 162 height 11
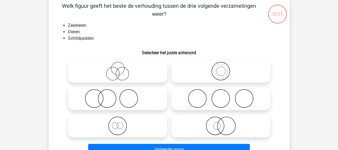
scroll to position [25, 0]
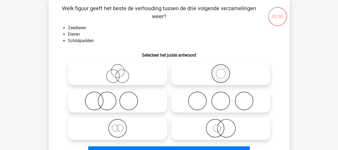
click at [120, 130] on icon at bounding box center [117, 127] width 95 height 19
click at [120, 125] on input "radio" at bounding box center [119, 123] width 3 height 3
radio input "true"
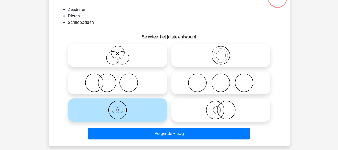
scroll to position [51, 0]
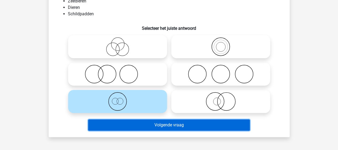
click at [173, 124] on button "Volgende vraag" at bounding box center [169, 124] width 162 height 11
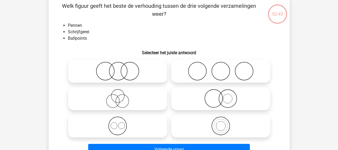
scroll to position [25, 0]
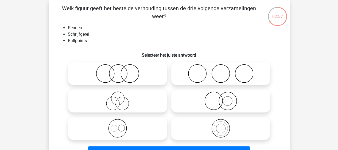
click at [218, 124] on circle at bounding box center [220, 128] width 9 height 9
click at [221, 124] on input "radio" at bounding box center [222, 123] width 3 height 3
radio input "true"
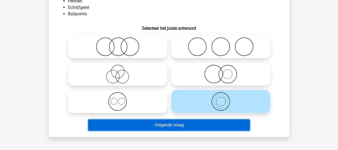
click at [187, 124] on button "Volgende vraag" at bounding box center [169, 124] width 162 height 11
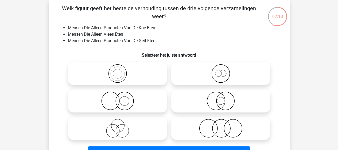
click at [226, 129] on icon at bounding box center [221, 127] width 95 height 19
click at [224, 125] on input "radio" at bounding box center [222, 123] width 3 height 3
radio input "true"
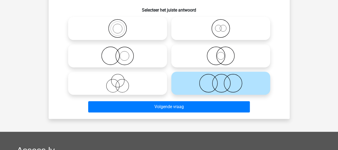
scroll to position [78, 0]
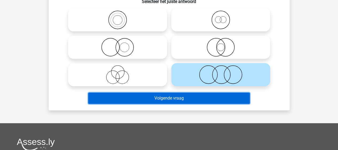
click at [181, 100] on button "Volgende vraag" at bounding box center [169, 97] width 162 height 11
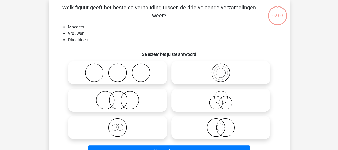
scroll to position [25, 0]
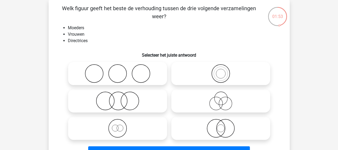
click at [222, 71] on input "radio" at bounding box center [222, 68] width 3 height 3
radio input "true"
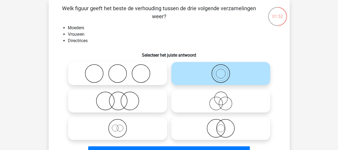
scroll to position [51, 0]
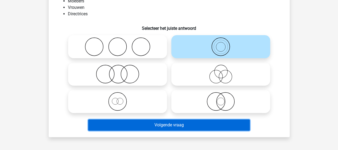
click at [174, 122] on button "Volgende vraag" at bounding box center [169, 124] width 162 height 11
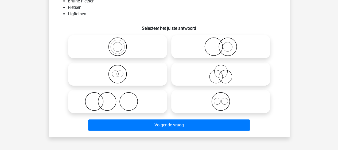
scroll to position [25, 0]
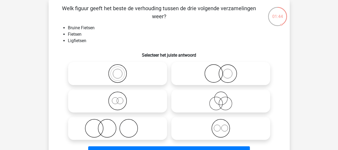
click at [116, 97] on icon at bounding box center [117, 100] width 95 height 19
click at [118, 97] on input "radio" at bounding box center [119, 95] width 3 height 3
radio input "true"
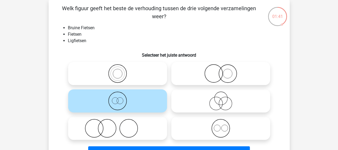
scroll to position [51, 0]
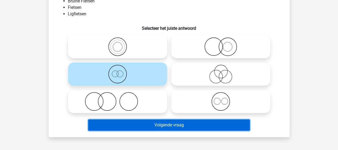
click at [158, 125] on button "Volgende vraag" at bounding box center [169, 124] width 162 height 11
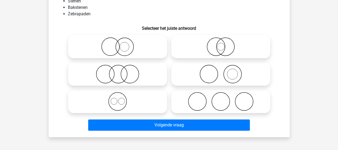
scroll to position [25, 0]
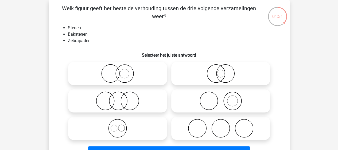
click at [215, 98] on icon at bounding box center [221, 100] width 95 height 19
click at [221, 98] on input "radio" at bounding box center [222, 95] width 3 height 3
radio input "true"
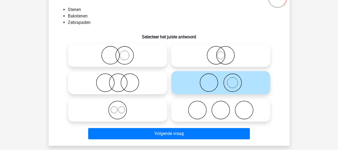
scroll to position [51, 0]
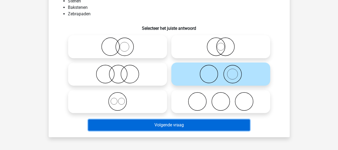
click at [174, 127] on button "Volgende vraag" at bounding box center [169, 124] width 162 height 11
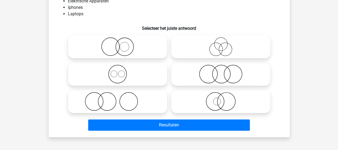
scroll to position [25, 0]
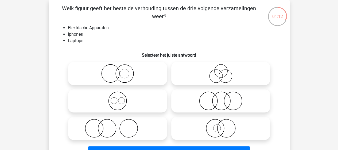
click at [123, 75] on icon at bounding box center [117, 73] width 95 height 19
click at [121, 71] on input "radio" at bounding box center [119, 68] width 3 height 3
radio input "true"
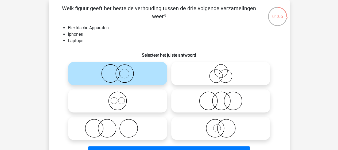
click at [219, 99] on icon at bounding box center [221, 100] width 95 height 19
click at [221, 98] on input "radio" at bounding box center [222, 95] width 3 height 3
radio input "true"
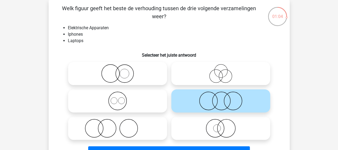
scroll to position [51, 0]
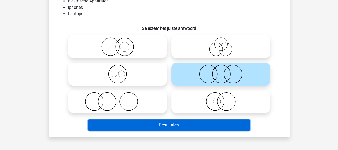
click at [185, 124] on button "Resultaten" at bounding box center [169, 124] width 162 height 11
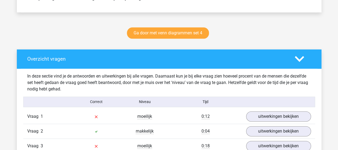
scroll to position [267, 0]
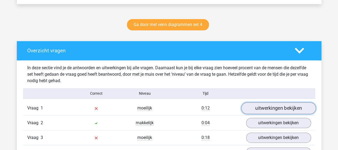
click at [260, 106] on link "uitwerkingen bekijken" at bounding box center [278, 108] width 75 height 12
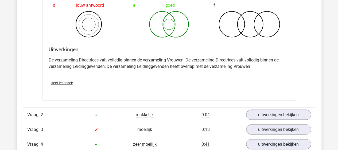
scroll to position [481, 0]
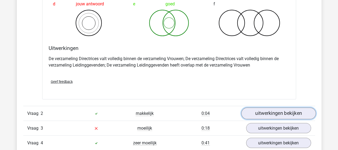
click at [257, 109] on link "uitwerkingen bekijken" at bounding box center [278, 113] width 75 height 12
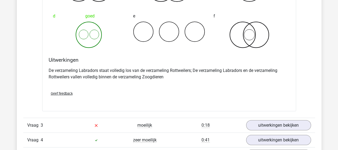
scroll to position [695, 0]
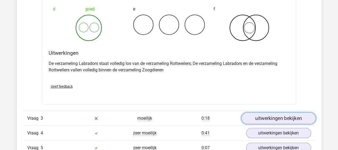
click at [260, 114] on link "uitwerkingen bekijken" at bounding box center [278, 118] width 75 height 12
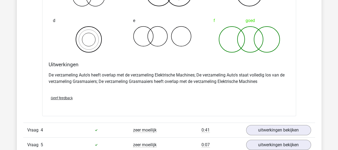
scroll to position [936, 0]
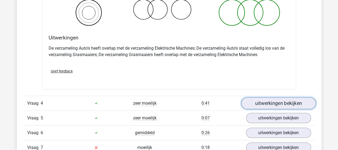
click at [260, 100] on link "uitwerkingen bekijken" at bounding box center [278, 103] width 75 height 12
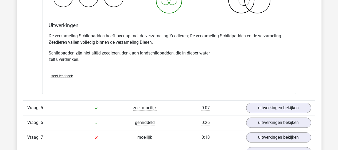
scroll to position [1177, 0]
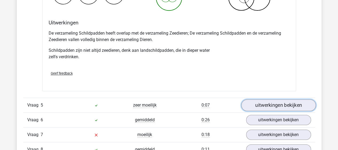
click at [249, 101] on link "uitwerkingen bekijken" at bounding box center [278, 105] width 75 height 12
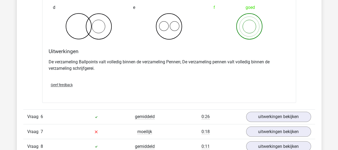
scroll to position [1418, 0]
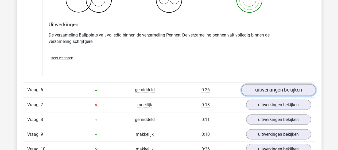
click at [260, 84] on link "uitwerkingen bekijken" at bounding box center [278, 90] width 75 height 12
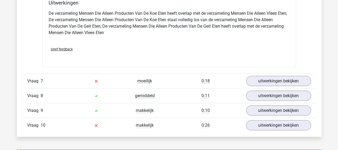
scroll to position [1685, 0]
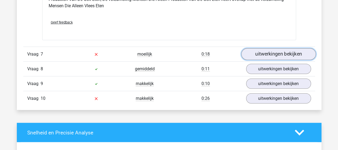
click at [263, 52] on link "uitwerkingen bekijken" at bounding box center [278, 54] width 75 height 12
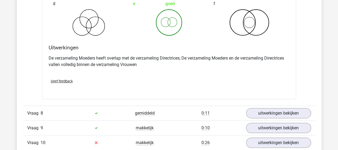
scroll to position [1872, 0]
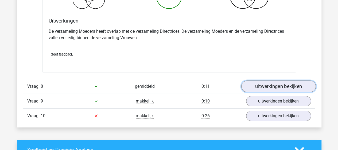
click at [262, 82] on link "uitwerkingen bekijken" at bounding box center [278, 86] width 75 height 12
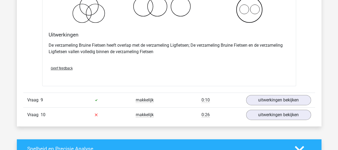
scroll to position [2086, 0]
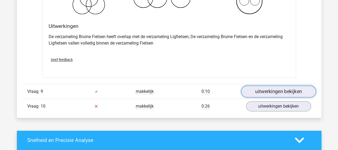
click at [269, 85] on link "uitwerkingen bekijken" at bounding box center [278, 91] width 75 height 12
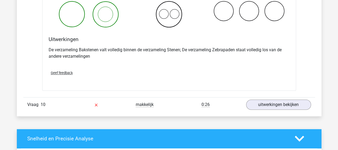
scroll to position [2327, 0]
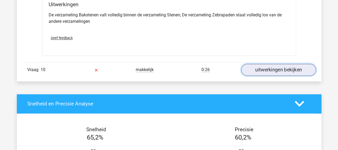
click at [263, 70] on link "uitwerkingen bekijken" at bounding box center [278, 70] width 75 height 12
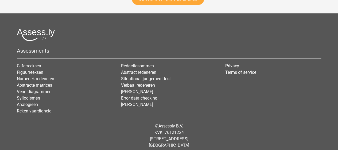
scroll to position [2815, 0]
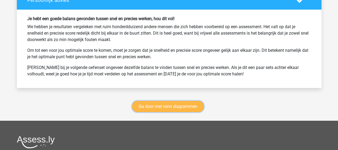
click at [180, 104] on link "Ga door met venn diagrammen" at bounding box center [168, 106] width 72 height 11
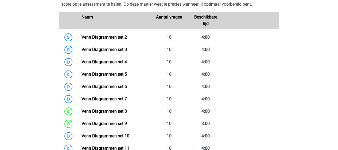
scroll to position [252, 0]
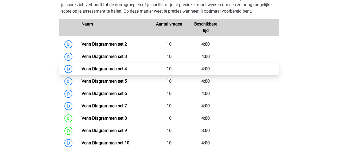
click at [106, 67] on link "Venn Diagrammen set 4" at bounding box center [104, 68] width 45 height 5
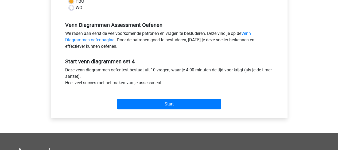
scroll to position [160, 0]
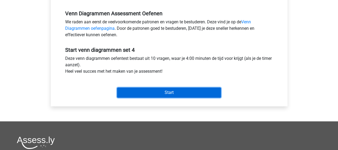
click at [160, 93] on input "Start" at bounding box center [169, 92] width 104 height 10
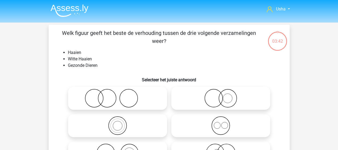
click at [222, 101] on circle at bounding box center [214, 98] width 18 height 18
click at [222, 95] on input "radio" at bounding box center [222, 93] width 3 height 3
radio input "true"
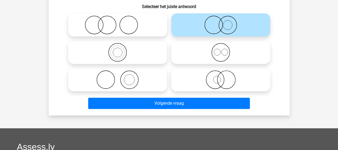
scroll to position [80, 0]
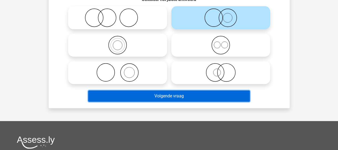
click at [190, 96] on button "Volgende vraag" at bounding box center [169, 95] width 162 height 11
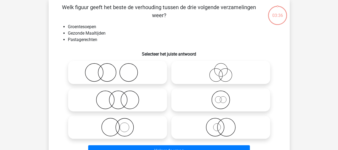
scroll to position [25, 0]
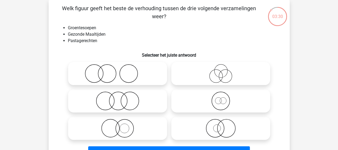
click at [120, 104] on icon at bounding box center [117, 100] width 95 height 19
click at [120, 98] on input "radio" at bounding box center [119, 95] width 3 height 3
radio input "true"
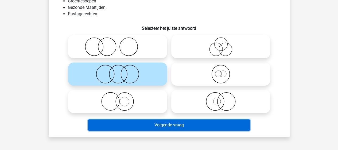
click at [156, 123] on button "Volgende vraag" at bounding box center [169, 124] width 162 height 11
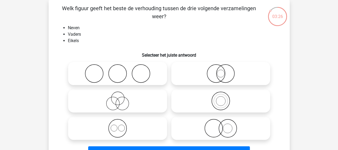
click at [122, 99] on icon at bounding box center [117, 100] width 95 height 19
click at [121, 98] on input "radio" at bounding box center [119, 95] width 3 height 3
radio input "true"
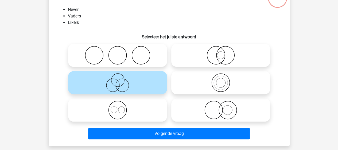
scroll to position [51, 0]
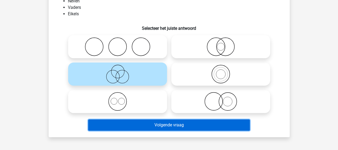
click at [157, 124] on button "Volgende vraag" at bounding box center [169, 124] width 162 height 11
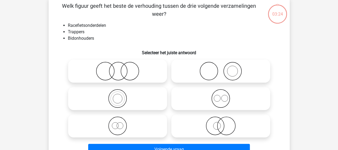
scroll to position [25, 0]
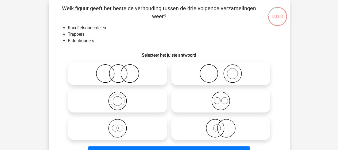
click at [223, 103] on icon at bounding box center [221, 100] width 95 height 19
click at [223, 98] on input "radio" at bounding box center [222, 95] width 3 height 3
radio input "true"
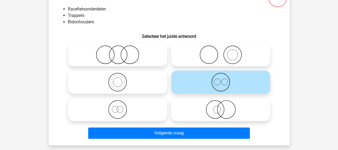
scroll to position [51, 0]
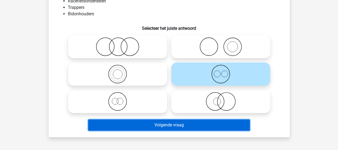
click at [170, 125] on button "Volgende vraag" at bounding box center [169, 124] width 162 height 11
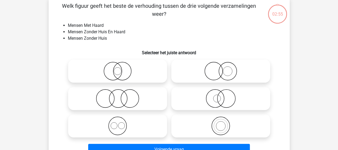
scroll to position [25, 0]
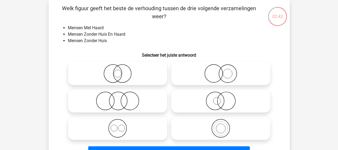
click at [117, 75] on icon at bounding box center [117, 73] width 95 height 19
click at [118, 71] on input "radio" at bounding box center [119, 68] width 3 height 3
radio input "true"
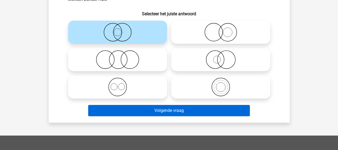
scroll to position [78, 0]
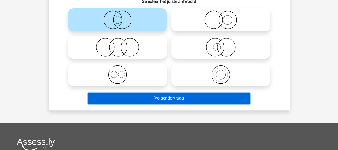
click at [152, 97] on button "Volgende vraag" at bounding box center [169, 97] width 162 height 11
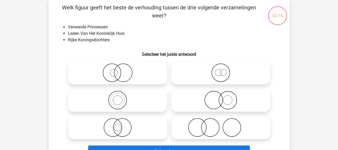
scroll to position [25, 0]
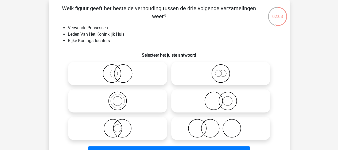
click at [224, 74] on icon at bounding box center [221, 73] width 95 height 19
click at [224, 71] on input "radio" at bounding box center [222, 68] width 3 height 3
radio input "true"
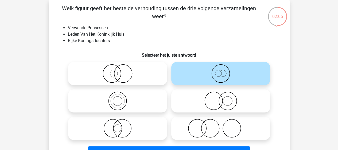
scroll to position [51, 0]
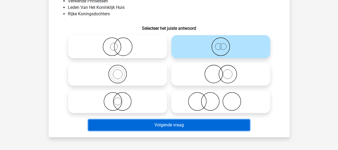
click at [177, 123] on button "Volgende vraag" at bounding box center [169, 124] width 162 height 11
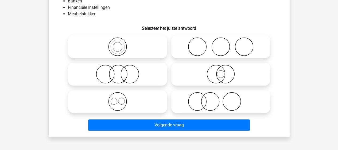
scroll to position [25, 0]
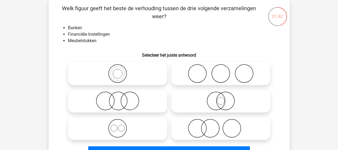
click at [105, 102] on icon at bounding box center [117, 100] width 95 height 19
click at [118, 98] on input "radio" at bounding box center [119, 95] width 3 height 3
radio input "true"
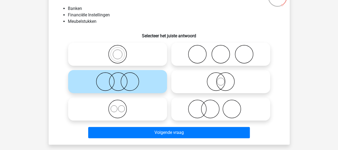
scroll to position [51, 0]
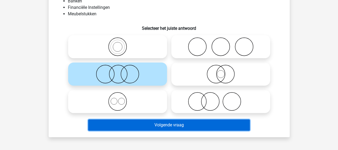
click at [142, 121] on button "Volgende vraag" at bounding box center [169, 124] width 162 height 11
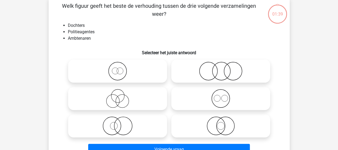
scroll to position [25, 0]
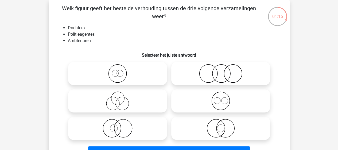
click at [218, 127] on icon at bounding box center [221, 127] width 95 height 19
click at [221, 125] on input "radio" at bounding box center [222, 123] width 3 height 3
radio input "true"
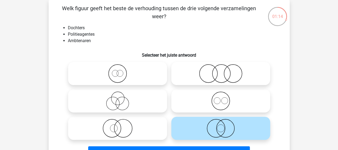
scroll to position [51, 0]
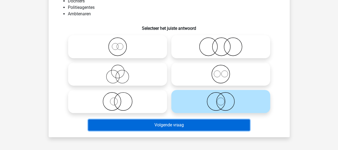
click at [177, 124] on button "Volgende vraag" at bounding box center [169, 124] width 162 height 11
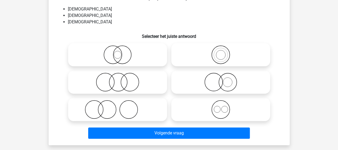
click at [218, 105] on icon at bounding box center [221, 109] width 95 height 19
click at [221, 105] on input "radio" at bounding box center [222, 104] width 3 height 3
radio input "true"
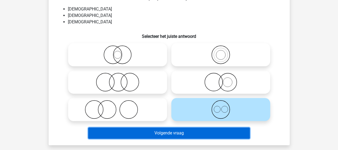
click at [185, 131] on button "Volgende vraag" at bounding box center [169, 132] width 162 height 11
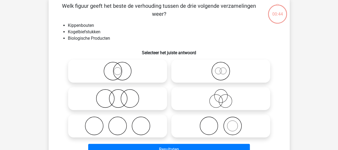
scroll to position [25, 0]
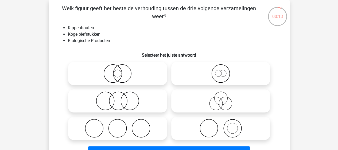
click at [118, 99] on icon at bounding box center [117, 100] width 95 height 19
click at [118, 98] on input "radio" at bounding box center [119, 95] width 3 height 3
radio input "true"
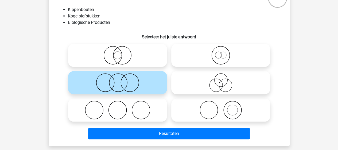
scroll to position [51, 0]
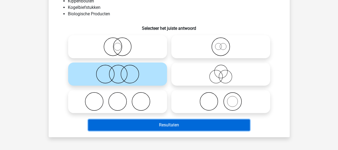
click at [166, 124] on button "Resultaten" at bounding box center [169, 124] width 162 height 11
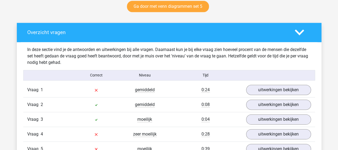
scroll to position [267, 0]
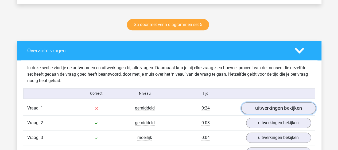
click at [257, 107] on link "uitwerkingen bekijken" at bounding box center [278, 108] width 75 height 12
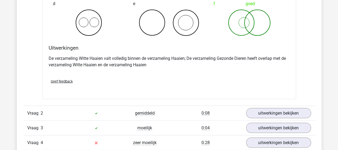
scroll to position [508, 0]
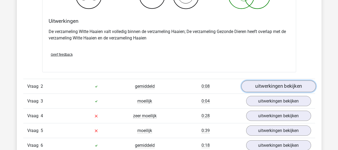
click at [263, 86] on link "uitwerkingen bekijken" at bounding box center [278, 86] width 75 height 12
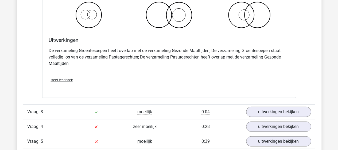
scroll to position [749, 0]
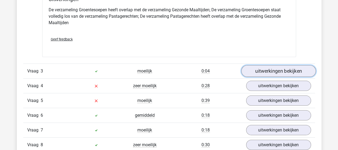
click at [263, 72] on link "uitwerkingen bekijken" at bounding box center [278, 71] width 75 height 12
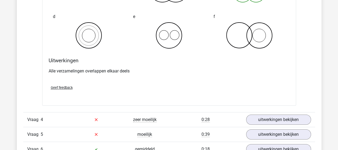
scroll to position [936, 0]
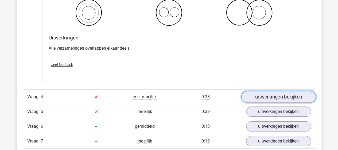
click at [277, 96] on link "uitwerkingen bekijken" at bounding box center [278, 97] width 75 height 12
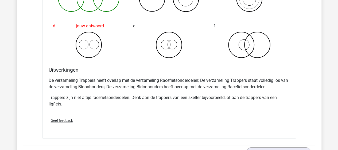
scroll to position [1177, 0]
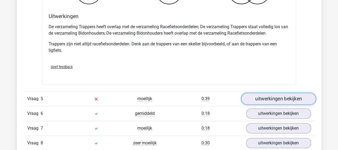
click at [263, 98] on link "uitwerkingen bekijken" at bounding box center [278, 99] width 75 height 12
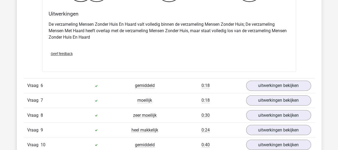
scroll to position [1418, 0]
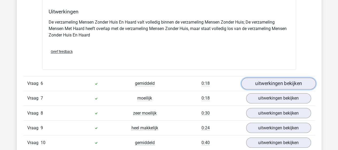
click at [254, 81] on link "uitwerkingen bekijken" at bounding box center [278, 83] width 75 height 12
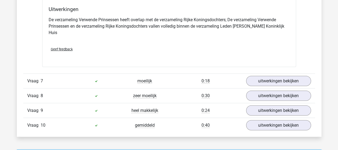
scroll to position [1658, 0]
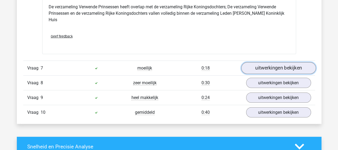
click at [254, 62] on link "uitwerkingen bekijken" at bounding box center [278, 68] width 75 height 12
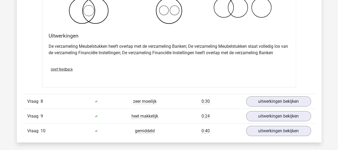
scroll to position [1846, 0]
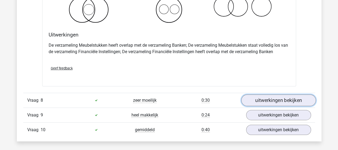
click at [270, 94] on link "uitwerkingen bekijken" at bounding box center [278, 100] width 75 height 12
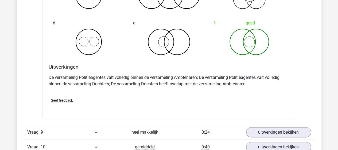
scroll to position [2060, 0]
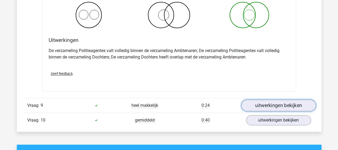
click at [267, 99] on link "uitwerkingen bekijken" at bounding box center [278, 105] width 75 height 12
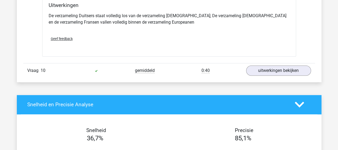
scroll to position [2327, 0]
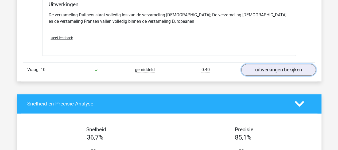
click at [251, 64] on link "uitwerkingen bekijken" at bounding box center [278, 70] width 75 height 12
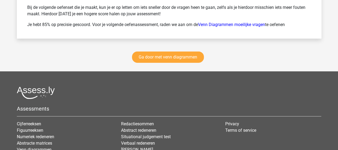
scroll to position [2889, 0]
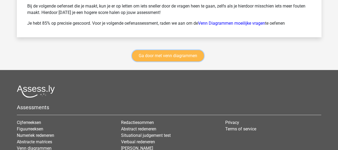
click at [171, 50] on link "Ga door met venn diagrammen" at bounding box center [168, 55] width 72 height 11
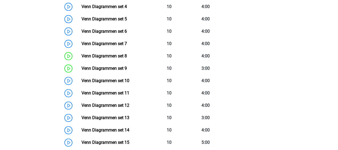
scroll to position [305, 0]
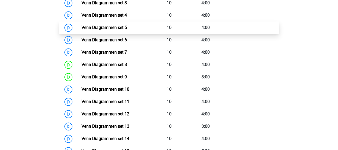
click at [103, 28] on link "Venn Diagrammen set 5" at bounding box center [104, 27] width 45 height 5
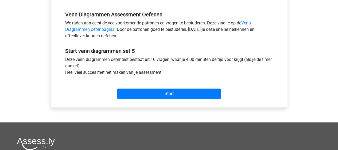
scroll to position [160, 0]
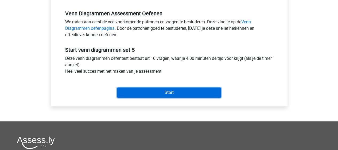
click at [160, 91] on input "Start" at bounding box center [169, 92] width 104 height 10
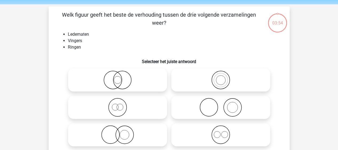
scroll to position [27, 0]
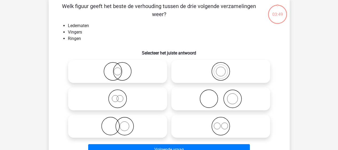
click at [211, 99] on icon at bounding box center [221, 98] width 95 height 19
click at [221, 96] on input "radio" at bounding box center [222, 93] width 3 height 3
radio input "true"
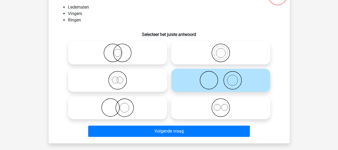
scroll to position [53, 0]
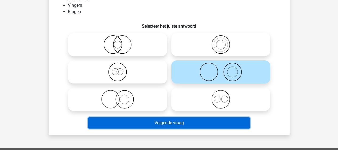
click at [180, 121] on button "Volgende vraag" at bounding box center [169, 122] width 162 height 11
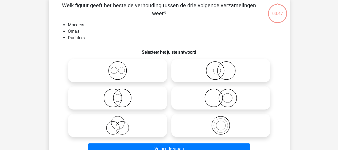
scroll to position [25, 0]
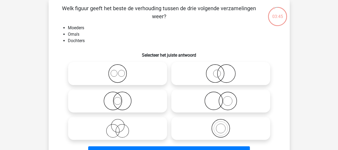
click at [221, 125] on input "radio" at bounding box center [222, 123] width 3 height 3
radio input "true"
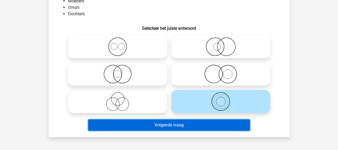
click at [189, 123] on button "Volgende vraag" at bounding box center [169, 124] width 162 height 11
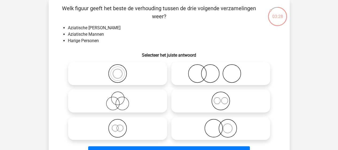
click at [224, 129] on icon at bounding box center [221, 127] width 95 height 19
click at [224, 125] on input "radio" at bounding box center [222, 123] width 3 height 3
radio input "true"
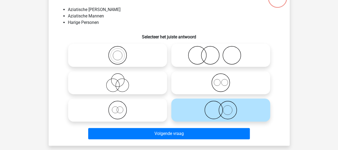
scroll to position [51, 0]
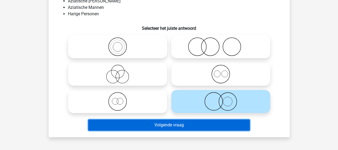
click at [194, 124] on button "Volgende vraag" at bounding box center [169, 124] width 162 height 11
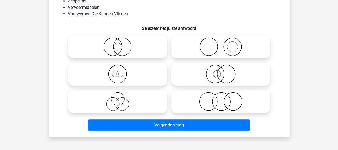
scroll to position [25, 0]
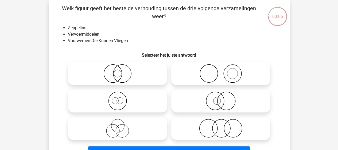
click at [120, 71] on icon at bounding box center [117, 73] width 95 height 19
click at [120, 71] on input "radio" at bounding box center [119, 68] width 3 height 3
radio input "true"
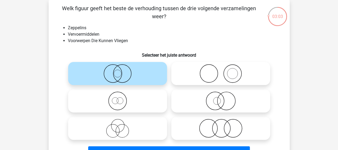
scroll to position [51, 0]
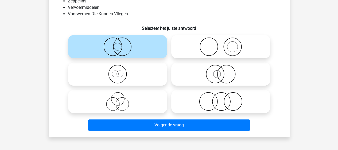
click at [217, 73] on circle at bounding box center [226, 74] width 18 height 18
click at [221, 71] on input "radio" at bounding box center [222, 69] width 3 height 3
radio input "true"
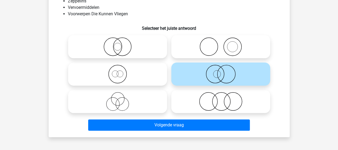
click at [120, 49] on icon at bounding box center [117, 46] width 95 height 19
click at [120, 44] on input "radio" at bounding box center [119, 41] width 3 height 3
radio input "true"
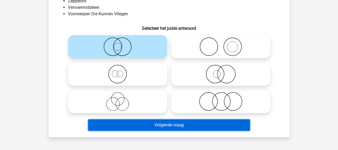
click at [160, 123] on button "Volgende vraag" at bounding box center [169, 124] width 162 height 11
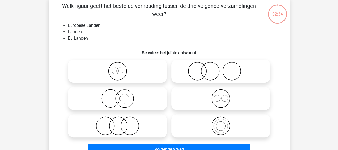
scroll to position [25, 0]
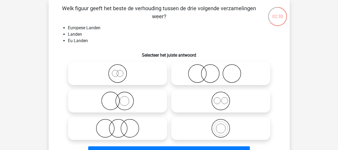
click at [215, 129] on icon at bounding box center [221, 127] width 95 height 19
click at [221, 125] on input "radio" at bounding box center [222, 123] width 3 height 3
radio input "true"
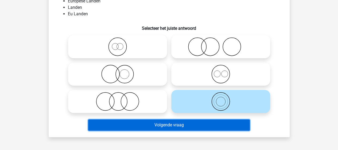
click at [174, 122] on button "Volgende vraag" at bounding box center [169, 124] width 162 height 11
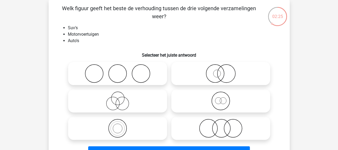
click at [124, 127] on icon at bounding box center [117, 127] width 95 height 19
click at [121, 125] on input "radio" at bounding box center [119, 123] width 3 height 3
radio input "true"
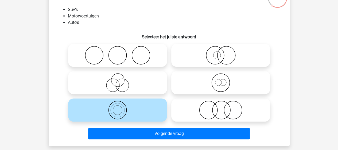
scroll to position [51, 0]
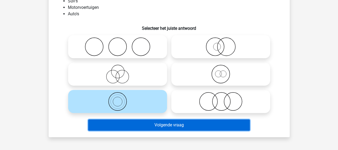
click at [189, 125] on button "Volgende vraag" at bounding box center [169, 124] width 162 height 11
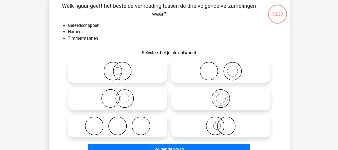
scroll to position [25, 0]
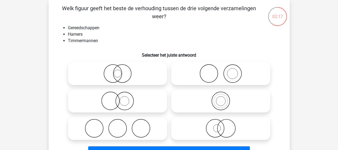
click at [225, 73] on icon at bounding box center [221, 73] width 95 height 19
click at [224, 71] on input "radio" at bounding box center [222, 68] width 3 height 3
radio input "true"
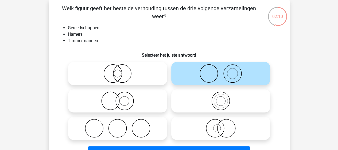
scroll to position [51, 0]
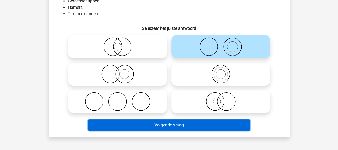
click at [196, 122] on button "Volgende vraag" at bounding box center [169, 124] width 162 height 11
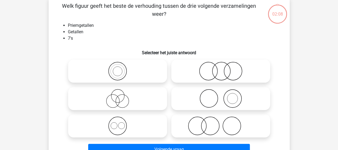
scroll to position [25, 0]
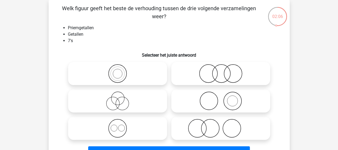
click at [118, 76] on icon at bounding box center [117, 73] width 95 height 19
click at [118, 71] on input "radio" at bounding box center [119, 68] width 3 height 3
radio input "true"
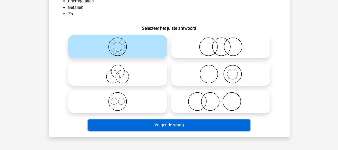
click at [161, 125] on button "Volgende vraag" at bounding box center [169, 124] width 162 height 11
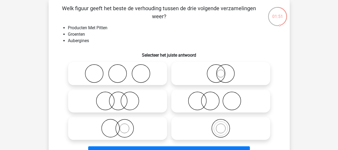
click at [221, 129] on icon at bounding box center [221, 127] width 95 height 19
click at [221, 125] on input "radio" at bounding box center [222, 123] width 3 height 3
radio input "true"
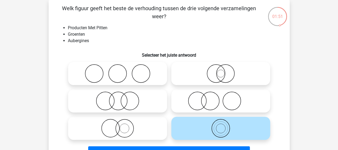
scroll to position [51, 0]
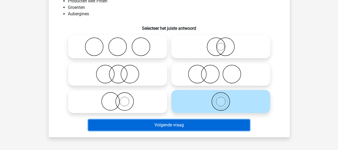
click at [188, 127] on button "Volgende vraag" at bounding box center [169, 124] width 162 height 11
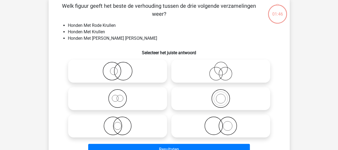
scroll to position [25, 0]
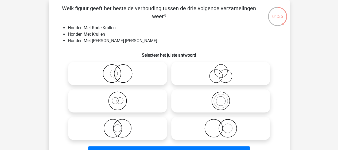
click at [224, 128] on icon at bounding box center [221, 127] width 95 height 19
click at [224, 125] on input "radio" at bounding box center [222, 123] width 3 height 3
radio input "true"
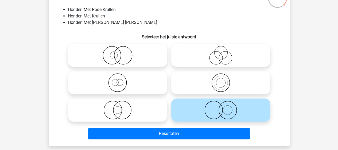
scroll to position [51, 0]
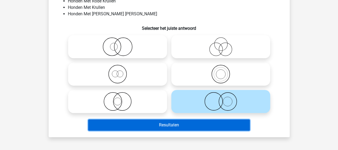
click at [181, 125] on button "Resultaten" at bounding box center [169, 124] width 162 height 11
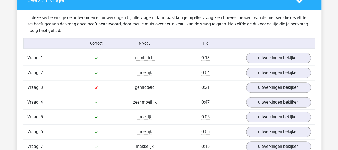
scroll to position [321, 0]
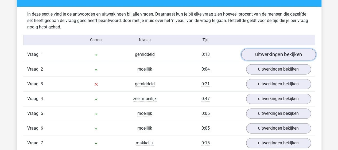
click at [256, 55] on link "uitwerkingen bekijken" at bounding box center [278, 54] width 75 height 12
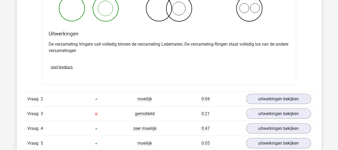
scroll to position [508, 0]
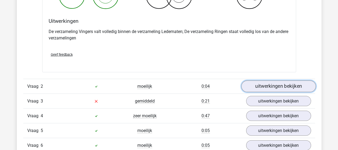
click at [265, 85] on link "uitwerkingen bekijken" at bounding box center [278, 86] width 75 height 12
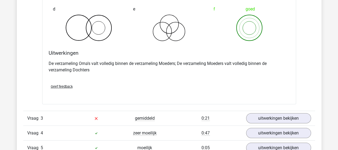
scroll to position [722, 0]
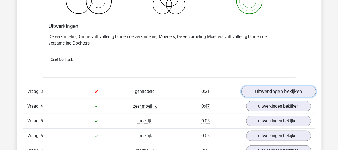
click at [265, 89] on link "uitwerkingen bekijken" at bounding box center [278, 92] width 75 height 12
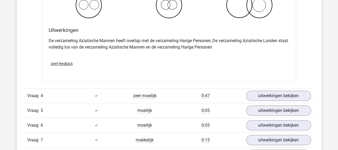
scroll to position [963, 0]
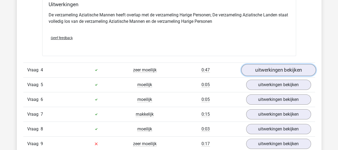
click at [280, 69] on link "uitwerkingen bekijken" at bounding box center [278, 70] width 75 height 12
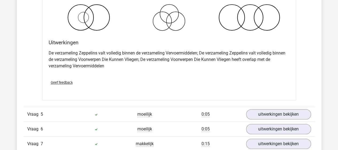
scroll to position [1177, 0]
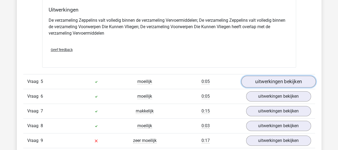
click at [269, 80] on link "uitwerkingen bekijken" at bounding box center [278, 81] width 75 height 12
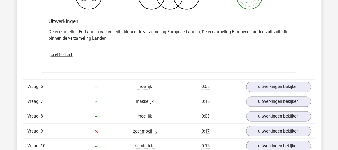
scroll to position [1418, 0]
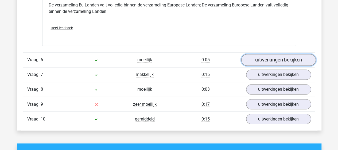
click at [258, 58] on link "uitwerkingen bekijken" at bounding box center [278, 60] width 75 height 12
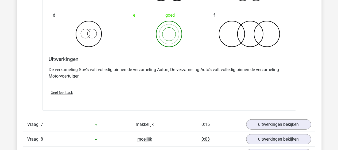
scroll to position [1605, 0]
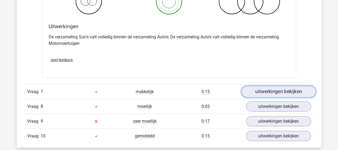
click at [254, 86] on link "uitwerkingen bekijken" at bounding box center [278, 92] width 75 height 12
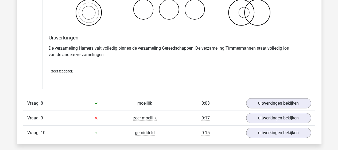
scroll to position [1819, 0]
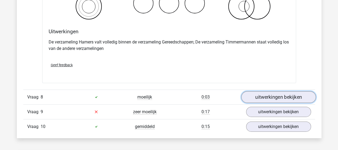
click at [255, 91] on link "uitwerkingen bekijken" at bounding box center [278, 97] width 75 height 12
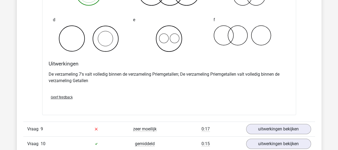
scroll to position [2033, 0]
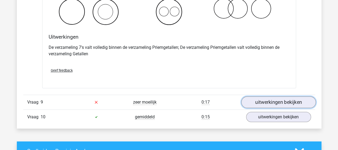
click at [255, 99] on link "uitwerkingen bekijken" at bounding box center [278, 102] width 75 height 12
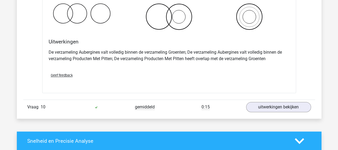
scroll to position [2274, 0]
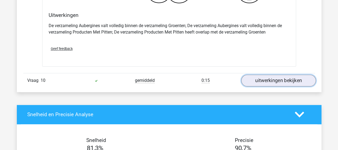
click at [254, 78] on link "uitwerkingen bekijken" at bounding box center [278, 80] width 75 height 12
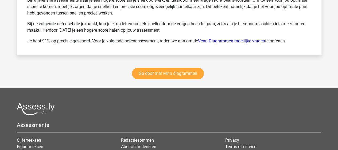
scroll to position [2835, 0]
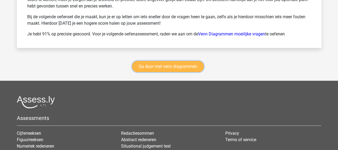
click at [176, 62] on link "Ga door met venn diagrammen" at bounding box center [168, 66] width 72 height 11
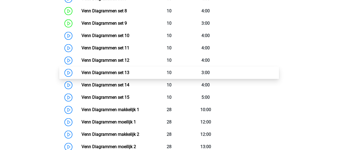
scroll to position [386, 0]
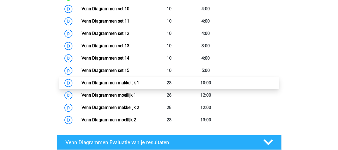
click at [102, 82] on link "Venn Diagrammen makkelijk 1" at bounding box center [111, 82] width 58 height 5
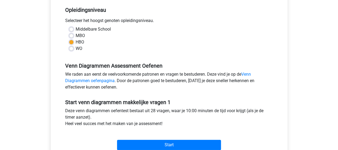
scroll to position [134, 0]
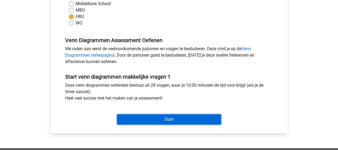
click at [156, 115] on input "Start" at bounding box center [169, 119] width 104 height 10
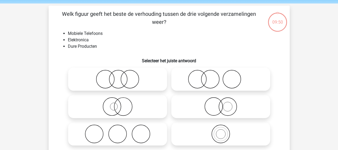
scroll to position [27, 0]
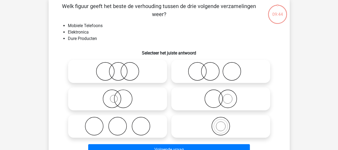
click at [121, 72] on icon at bounding box center [117, 71] width 95 height 19
click at [121, 68] on input "radio" at bounding box center [119, 66] width 3 height 3
radio input "true"
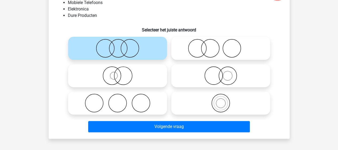
scroll to position [53, 0]
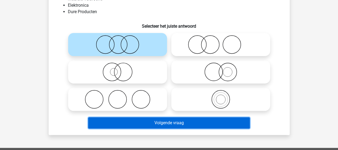
click at [156, 120] on button "Volgende vraag" at bounding box center [169, 122] width 162 height 11
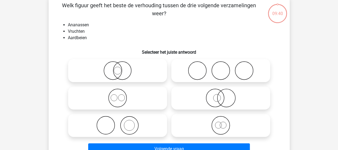
scroll to position [25, 0]
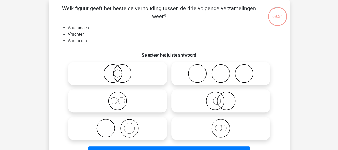
click at [116, 100] on icon at bounding box center [117, 100] width 95 height 19
click at [118, 98] on input "radio" at bounding box center [119, 95] width 3 height 3
radio input "true"
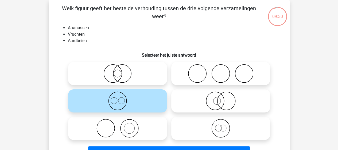
scroll to position [51, 0]
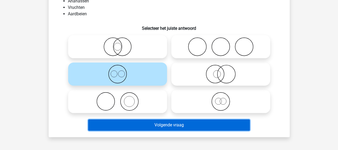
click at [164, 124] on button "Volgende vraag" at bounding box center [169, 124] width 162 height 11
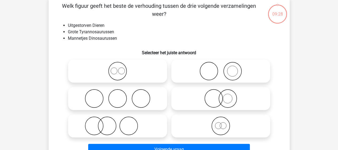
scroll to position [25, 0]
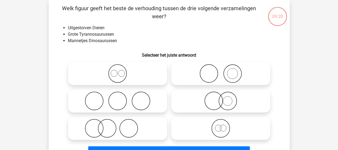
click at [224, 129] on icon at bounding box center [221, 127] width 95 height 19
click at [224, 125] on input "radio" at bounding box center [222, 123] width 3 height 3
radio input "true"
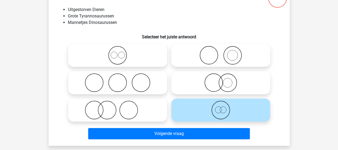
scroll to position [51, 0]
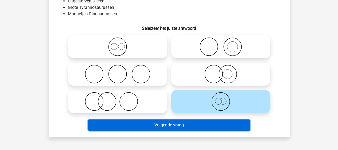
click at [189, 125] on button "Volgende vraag" at bounding box center [169, 124] width 162 height 11
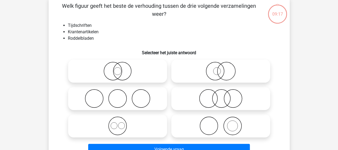
scroll to position [25, 0]
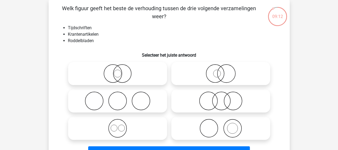
click at [221, 127] on icon at bounding box center [221, 127] width 95 height 19
click at [221, 125] on input "radio" at bounding box center [222, 123] width 3 height 3
radio input "true"
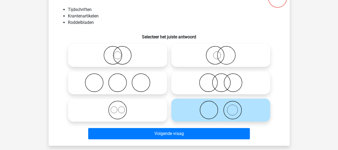
scroll to position [51, 0]
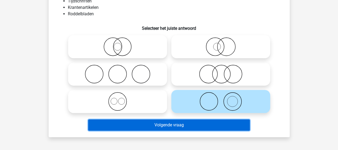
click at [166, 123] on button "Volgende vraag" at bounding box center [169, 124] width 162 height 11
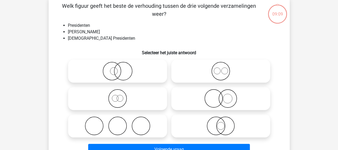
scroll to position [25, 0]
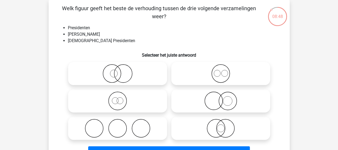
click at [221, 102] on icon at bounding box center [221, 100] width 95 height 19
click at [221, 98] on input "radio" at bounding box center [222, 95] width 3 height 3
radio input "true"
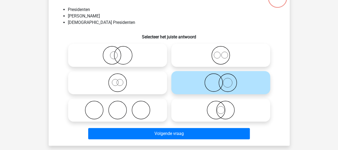
scroll to position [51, 0]
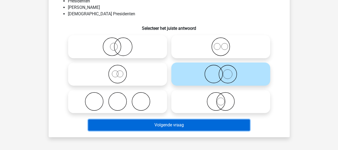
click at [182, 124] on button "Volgende vraag" at bounding box center [169, 124] width 162 height 11
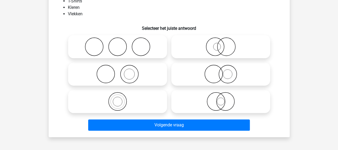
scroll to position [25, 0]
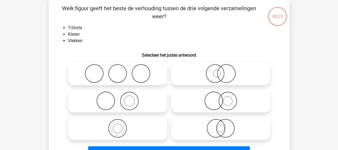
click at [130, 102] on icon at bounding box center [117, 100] width 95 height 19
click at [121, 98] on input "radio" at bounding box center [119, 95] width 3 height 3
radio input "true"
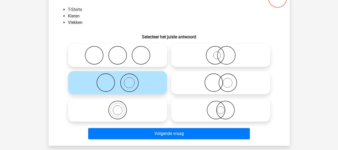
scroll to position [51, 0]
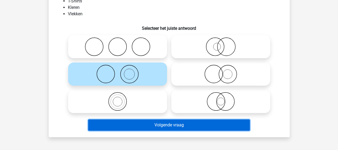
click at [162, 123] on button "Volgende vraag" at bounding box center [169, 124] width 162 height 11
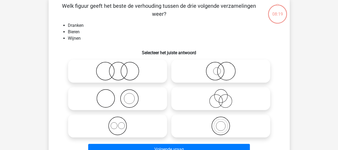
scroll to position [25, 0]
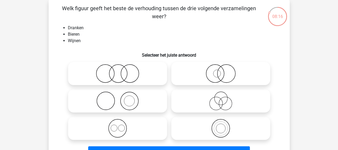
click at [123, 125] on circle at bounding box center [121, 127] width 6 height 6
click at [121, 125] on input "radio" at bounding box center [119, 123] width 3 height 3
radio input "true"
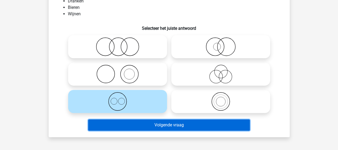
click at [140, 125] on button "Volgende vraag" at bounding box center [169, 124] width 162 height 11
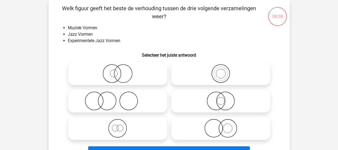
click at [121, 130] on icon at bounding box center [117, 127] width 95 height 19
click at [121, 125] on input "radio" at bounding box center [119, 123] width 3 height 3
radio input "true"
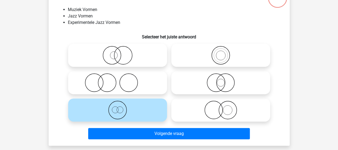
scroll to position [51, 0]
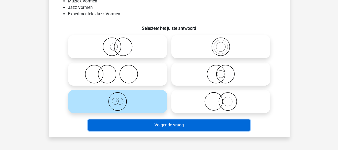
click at [173, 124] on button "Volgende vraag" at bounding box center [169, 124] width 162 height 11
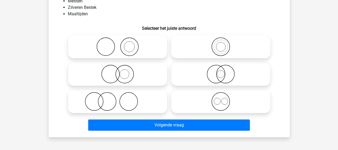
scroll to position [25, 0]
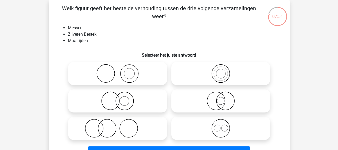
click at [106, 127] on icon at bounding box center [117, 127] width 95 height 19
click at [118, 125] on input "radio" at bounding box center [119, 123] width 3 height 3
radio input "true"
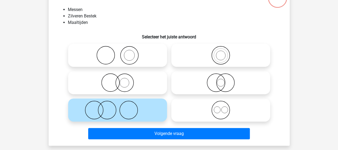
scroll to position [51, 0]
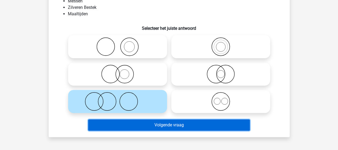
click at [153, 124] on button "Volgende vraag" at bounding box center [169, 124] width 162 height 11
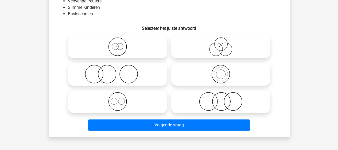
scroll to position [25, 0]
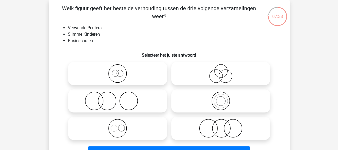
click at [114, 101] on icon at bounding box center [117, 100] width 95 height 19
click at [118, 98] on input "radio" at bounding box center [119, 95] width 3 height 3
radio input "true"
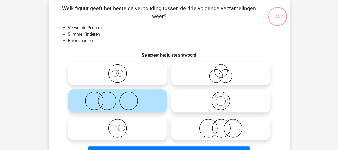
scroll to position [51, 0]
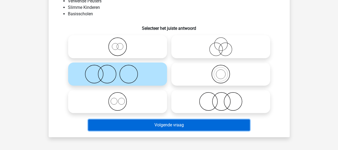
click at [140, 125] on button "Volgende vraag" at bounding box center [169, 124] width 162 height 11
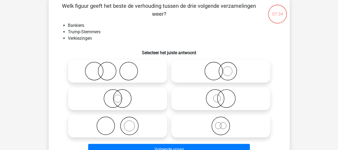
scroll to position [25, 0]
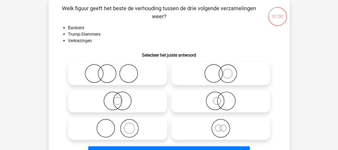
click at [133, 129] on icon at bounding box center [117, 127] width 95 height 19
click at [121, 125] on input "radio" at bounding box center [119, 123] width 3 height 3
radio input "true"
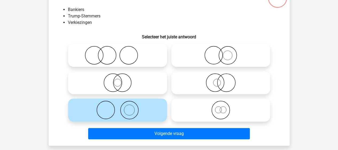
scroll to position [51, 0]
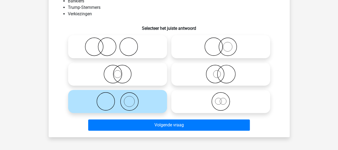
click at [113, 49] on icon at bounding box center [117, 46] width 95 height 19
click at [118, 44] on input "radio" at bounding box center [119, 41] width 3 height 3
radio input "true"
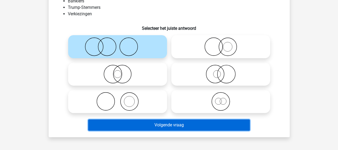
click at [151, 123] on button "Volgende vraag" at bounding box center [169, 124] width 162 height 11
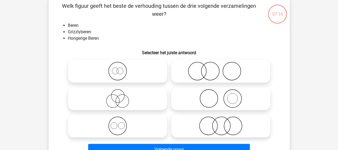
scroll to position [25, 0]
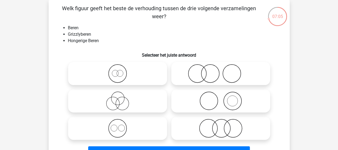
click at [119, 75] on icon at bounding box center [117, 73] width 95 height 19
click at [119, 71] on input "radio" at bounding box center [119, 68] width 3 height 3
radio input "true"
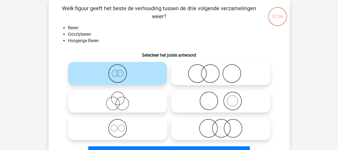
scroll to position [51, 0]
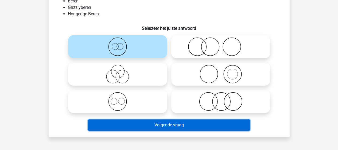
click at [139, 125] on button "Volgende vraag" at bounding box center [169, 124] width 162 height 11
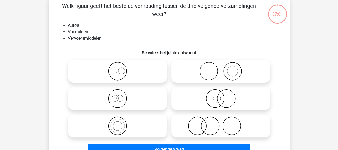
scroll to position [25, 0]
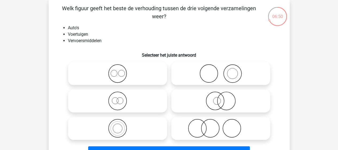
click at [121, 127] on icon at bounding box center [117, 127] width 95 height 19
click at [121, 125] on input "radio" at bounding box center [119, 123] width 3 height 3
radio input "true"
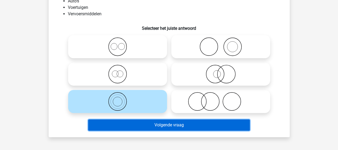
click at [133, 125] on button "Volgende vraag" at bounding box center [169, 124] width 162 height 11
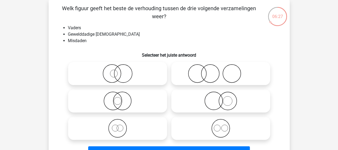
click at [211, 75] on icon at bounding box center [221, 73] width 95 height 19
click at [221, 71] on input "radio" at bounding box center [222, 68] width 3 height 3
radio input "true"
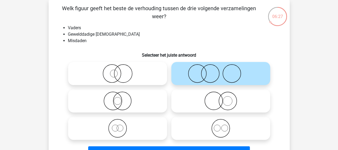
scroll to position [51, 0]
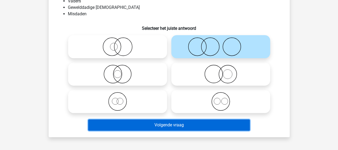
click at [169, 125] on button "Volgende vraag" at bounding box center [169, 124] width 162 height 11
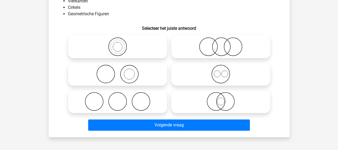
scroll to position [25, 0]
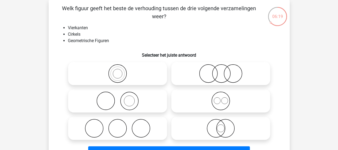
click at [223, 104] on icon at bounding box center [221, 100] width 95 height 19
click at [223, 98] on input "radio" at bounding box center [222, 95] width 3 height 3
radio input "true"
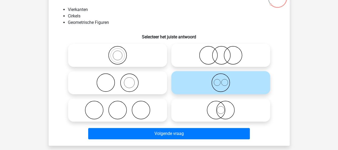
scroll to position [51, 0]
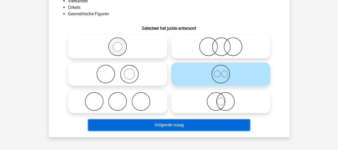
click at [187, 126] on button "Volgende vraag" at bounding box center [169, 124] width 162 height 11
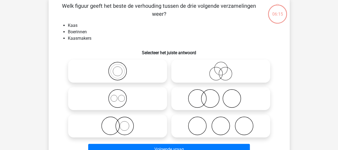
scroll to position [25, 0]
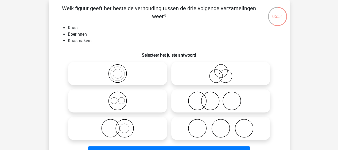
click at [126, 128] on icon at bounding box center [117, 127] width 95 height 19
click at [121, 125] on input "radio" at bounding box center [119, 123] width 3 height 3
radio input "true"
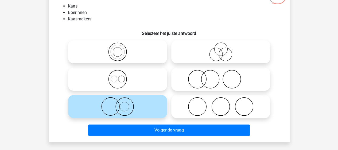
scroll to position [51, 0]
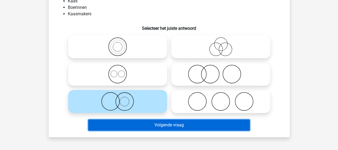
click at [159, 126] on button "Volgende vraag" at bounding box center [169, 124] width 162 height 11
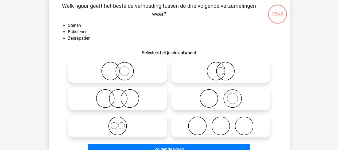
scroll to position [25, 0]
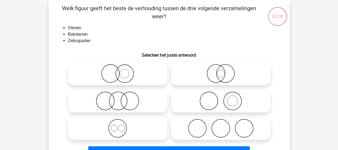
click at [226, 100] on icon at bounding box center [221, 100] width 95 height 19
click at [224, 98] on input "radio" at bounding box center [222, 95] width 3 height 3
radio input "true"
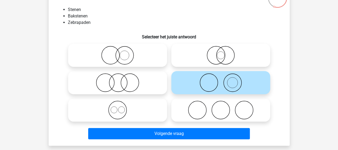
scroll to position [51, 0]
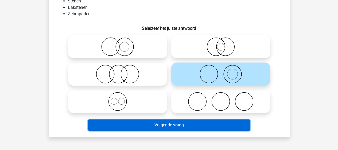
click at [185, 123] on button "Volgende vraag" at bounding box center [169, 124] width 162 height 11
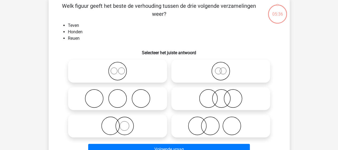
scroll to position [25, 0]
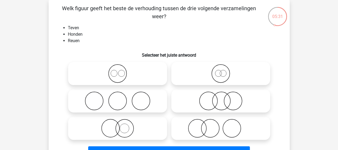
click at [219, 74] on icon at bounding box center [221, 73] width 95 height 19
click at [221, 71] on input "radio" at bounding box center [222, 68] width 3 height 3
radio input "true"
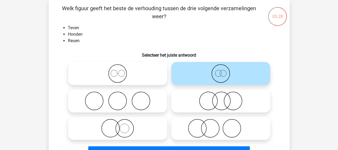
click at [117, 76] on icon at bounding box center [117, 73] width 95 height 19
click at [118, 71] on input "radio" at bounding box center [119, 68] width 3 height 3
radio input "true"
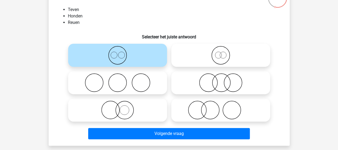
scroll to position [51, 0]
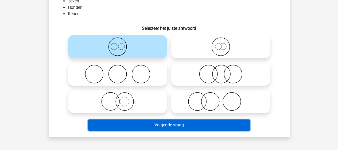
click at [165, 125] on button "Volgende vraag" at bounding box center [169, 124] width 162 height 11
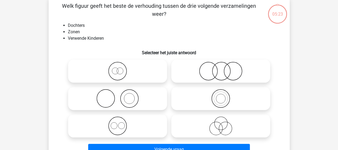
scroll to position [25, 0]
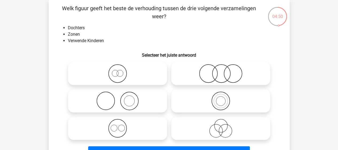
click at [115, 127] on icon at bounding box center [117, 127] width 95 height 19
click at [118, 125] on input "radio" at bounding box center [119, 123] width 3 height 3
radio input "true"
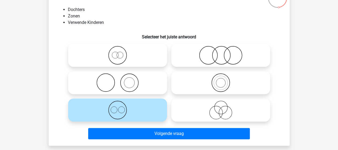
scroll to position [51, 0]
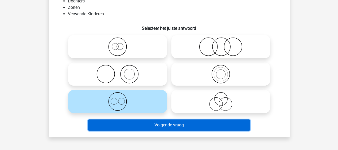
click at [148, 126] on button "Volgende vraag" at bounding box center [169, 124] width 162 height 11
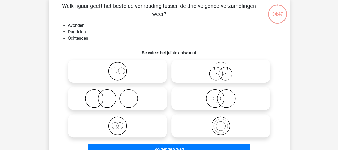
scroll to position [25, 0]
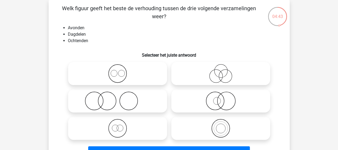
click at [125, 76] on icon at bounding box center [117, 73] width 95 height 19
click at [121, 71] on input "radio" at bounding box center [119, 68] width 3 height 3
radio input "true"
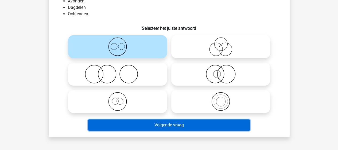
click at [160, 123] on button "Volgende vraag" at bounding box center [169, 124] width 162 height 11
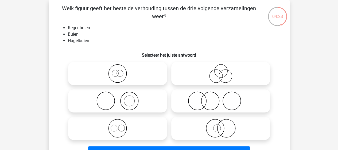
click at [118, 127] on icon at bounding box center [117, 127] width 95 height 19
click at [118, 125] on input "radio" at bounding box center [119, 123] width 3 height 3
radio input "true"
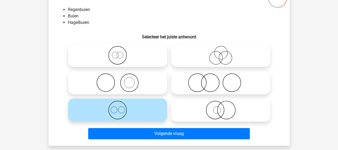
scroll to position [51, 0]
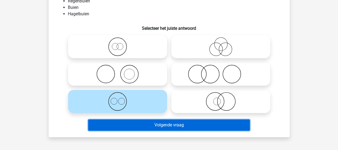
click at [159, 125] on button "Volgende vraag" at bounding box center [169, 124] width 162 height 11
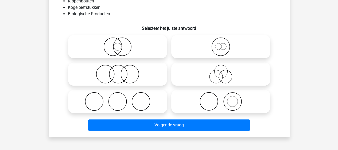
scroll to position [25, 0]
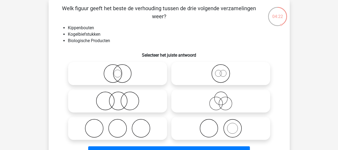
click at [112, 101] on icon at bounding box center [117, 100] width 95 height 19
click at [118, 98] on input "radio" at bounding box center [119, 95] width 3 height 3
radio input "true"
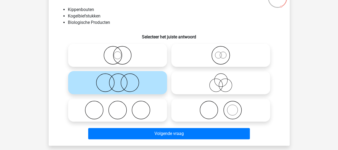
scroll to position [51, 0]
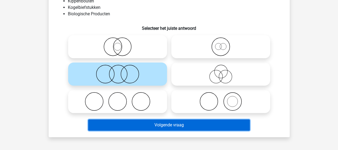
click at [131, 123] on button "Volgende vraag" at bounding box center [169, 124] width 162 height 11
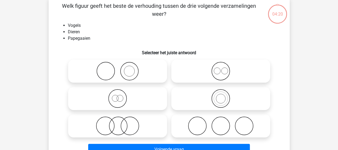
scroll to position [25, 0]
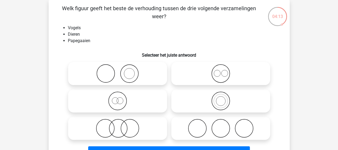
click at [118, 102] on circle at bounding box center [115, 100] width 6 height 6
click at [118, 98] on input "radio" at bounding box center [119, 95] width 3 height 3
radio input "true"
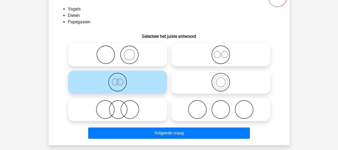
scroll to position [51, 0]
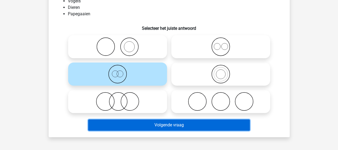
click at [128, 122] on button "Volgende vraag" at bounding box center [169, 124] width 162 height 11
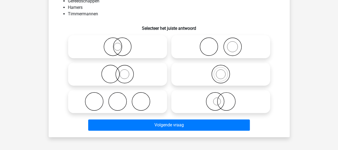
scroll to position [25, 0]
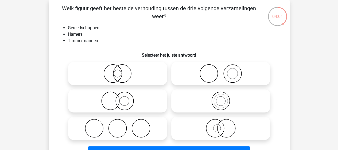
click at [221, 78] on icon at bounding box center [221, 73] width 95 height 19
click at [221, 71] on input "radio" at bounding box center [222, 68] width 3 height 3
radio input "true"
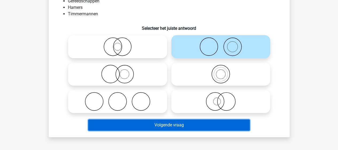
click at [155, 123] on button "Volgende vraag" at bounding box center [169, 124] width 162 height 11
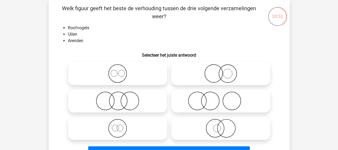
click at [122, 78] on icon at bounding box center [117, 73] width 95 height 19
click at [121, 71] on input "radio" at bounding box center [119, 68] width 3 height 3
radio input "true"
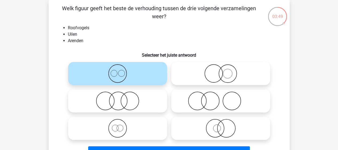
scroll to position [51, 0]
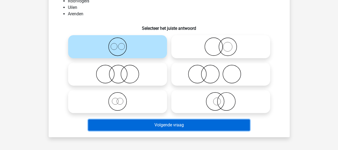
click at [151, 124] on button "Volgende vraag" at bounding box center [169, 124] width 162 height 11
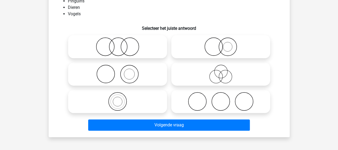
scroll to position [25, 0]
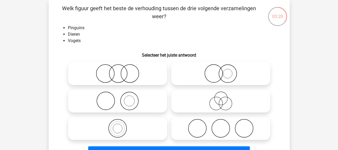
click at [226, 72] on icon at bounding box center [221, 73] width 95 height 19
click at [224, 71] on input "radio" at bounding box center [222, 68] width 3 height 3
radio input "true"
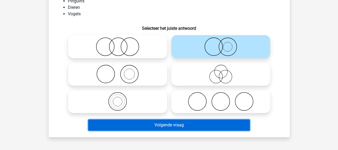
click at [187, 123] on button "Volgende vraag" at bounding box center [169, 124] width 162 height 11
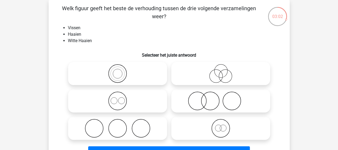
click at [223, 128] on icon at bounding box center [221, 127] width 95 height 19
click at [223, 125] on input "radio" at bounding box center [222, 123] width 3 height 3
radio input "true"
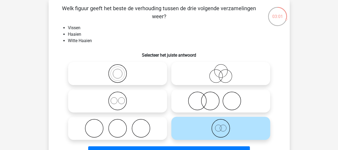
scroll to position [51, 0]
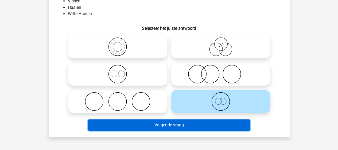
click at [183, 122] on button "Volgende vraag" at bounding box center [169, 124] width 162 height 11
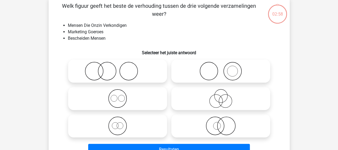
scroll to position [25, 0]
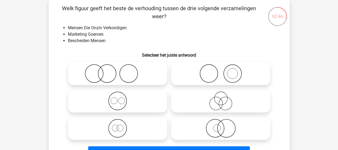
click at [221, 102] on icon at bounding box center [221, 100] width 95 height 19
click at [221, 98] on input "radio" at bounding box center [222, 95] width 3 height 3
radio input "true"
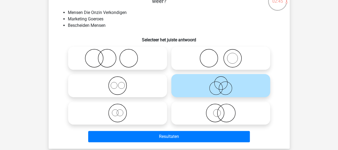
scroll to position [51, 0]
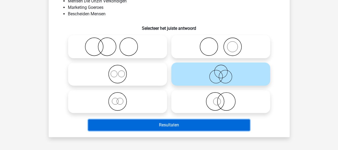
click at [167, 123] on button "Resultaten" at bounding box center [169, 124] width 162 height 11
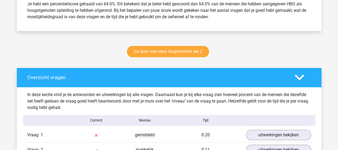
scroll to position [294, 0]
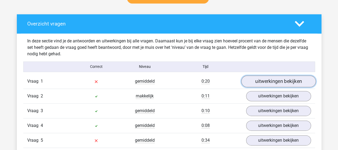
click at [282, 82] on link "uitwerkingen bekijken" at bounding box center [278, 81] width 75 height 12
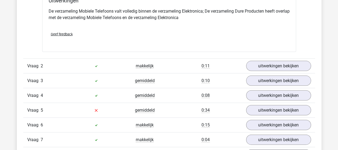
scroll to position [535, 0]
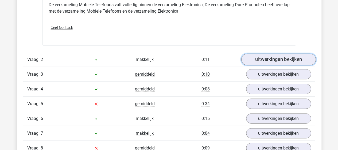
click at [250, 53] on link "uitwerkingen bekijken" at bounding box center [278, 59] width 75 height 12
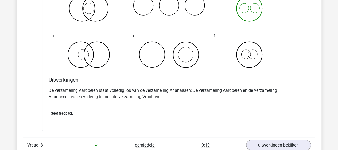
scroll to position [722, 0]
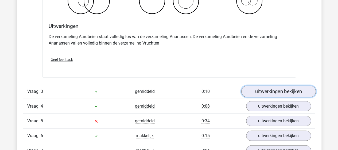
click at [254, 91] on link "uitwerkingen bekijken" at bounding box center [278, 92] width 75 height 12
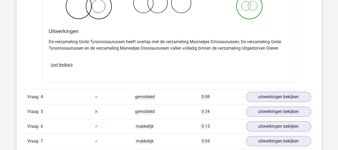
scroll to position [963, 0]
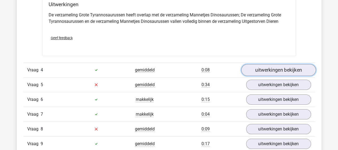
click at [273, 66] on link "uitwerkingen bekijken" at bounding box center [278, 70] width 75 height 12
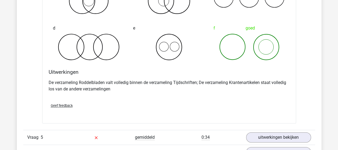
scroll to position [1150, 0]
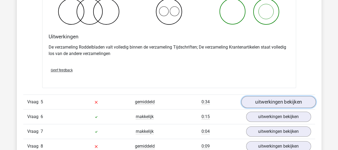
click at [259, 101] on link "uitwerkingen bekijken" at bounding box center [278, 102] width 75 height 12
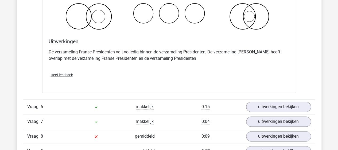
scroll to position [1418, 0]
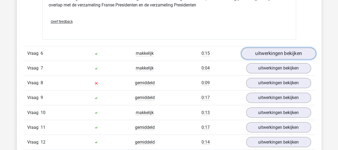
click at [267, 51] on link "uitwerkingen bekijken" at bounding box center [278, 53] width 75 height 12
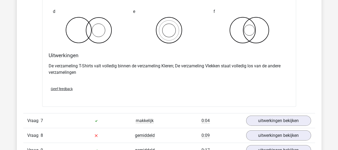
scroll to position [1578, 0]
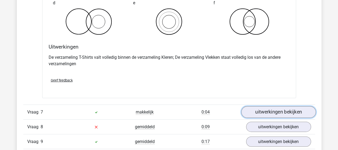
click at [253, 108] on link "uitwerkingen bekijken" at bounding box center [278, 112] width 75 height 12
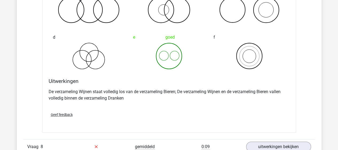
scroll to position [1792, 0]
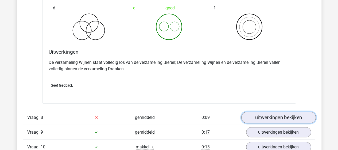
click at [252, 113] on link "uitwerkingen bekijken" at bounding box center [278, 117] width 75 height 12
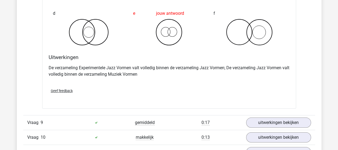
scroll to position [2033, 0]
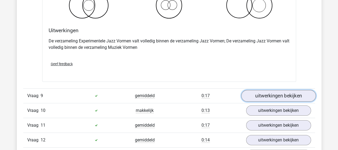
click at [252, 90] on link "uitwerkingen bekijken" at bounding box center [278, 96] width 75 height 12
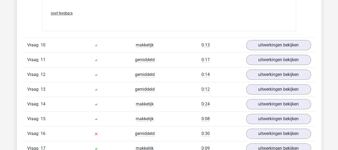
scroll to position [2274, 0]
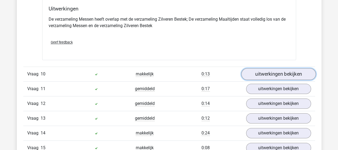
click at [251, 72] on link "uitwerkingen bekijken" at bounding box center [278, 74] width 75 height 12
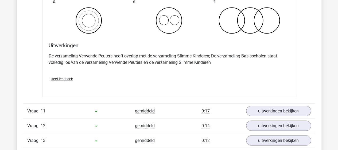
scroll to position [2461, 0]
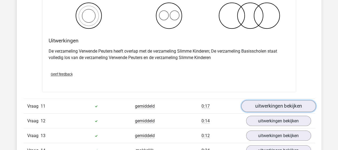
click at [255, 103] on link "uitwerkingen bekijken" at bounding box center [278, 106] width 75 height 12
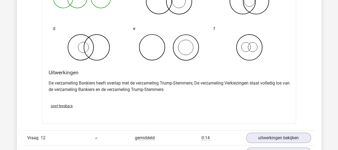
scroll to position [2702, 0]
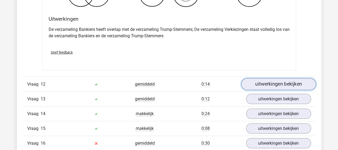
click at [254, 79] on link "uitwerkingen bekijken" at bounding box center [278, 84] width 75 height 12
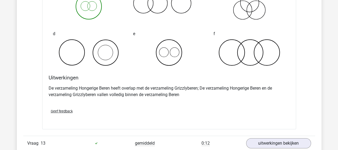
scroll to position [2889, 0]
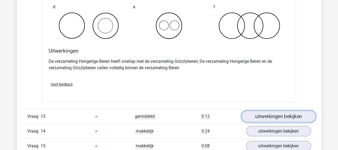
click at [258, 110] on link "uitwerkingen bekijken" at bounding box center [278, 116] width 75 height 12
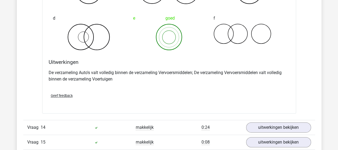
scroll to position [3130, 0]
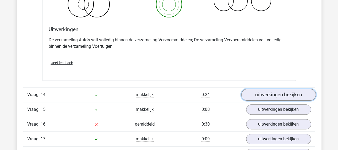
click at [265, 90] on link "uitwerkingen bekijken" at bounding box center [278, 95] width 75 height 12
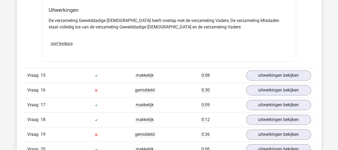
scroll to position [3370, 0]
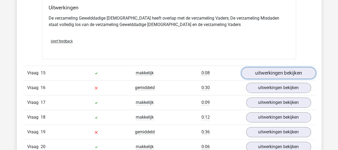
click at [255, 68] on link "uitwerkingen bekijken" at bounding box center [278, 73] width 75 height 12
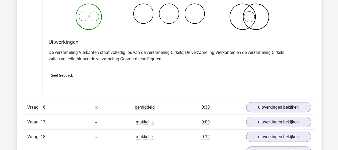
scroll to position [3557, 0]
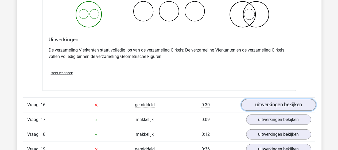
click at [253, 99] on link "uitwerkingen bekijken" at bounding box center [278, 105] width 75 height 12
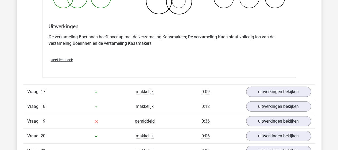
scroll to position [3798, 0]
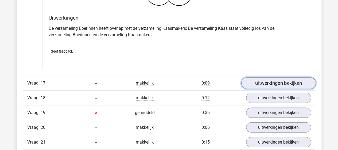
click at [266, 77] on link "uitwerkingen bekijken" at bounding box center [278, 83] width 75 height 12
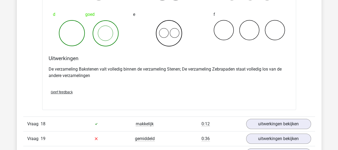
scroll to position [3985, 0]
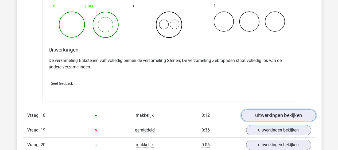
click at [266, 109] on link "uitwerkingen bekijken" at bounding box center [278, 115] width 75 height 12
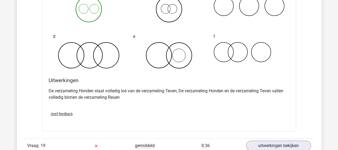
scroll to position [4199, 0]
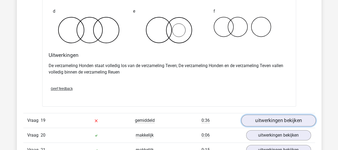
click at [259, 114] on link "uitwerkingen bekijken" at bounding box center [278, 120] width 75 height 12
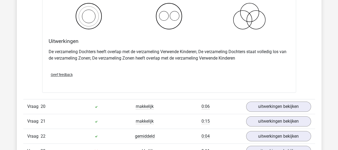
scroll to position [4440, 0]
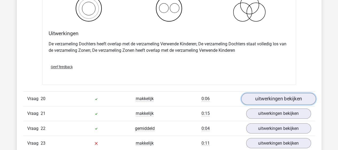
click at [250, 93] on link "uitwerkingen bekijken" at bounding box center [278, 99] width 75 height 12
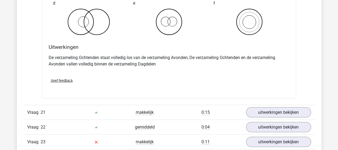
scroll to position [4654, 0]
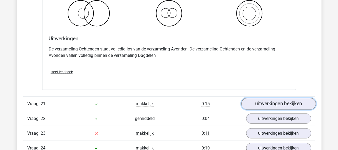
click at [269, 98] on link "uitwerkingen bekijken" at bounding box center [278, 104] width 75 height 12
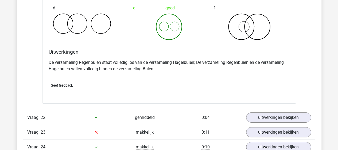
scroll to position [4868, 0]
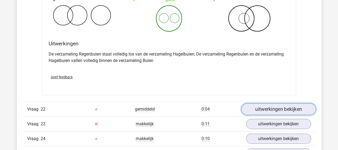
click at [257, 103] on link "uitwerkingen bekijken" at bounding box center [278, 109] width 75 height 12
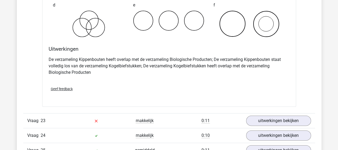
scroll to position [5109, 0]
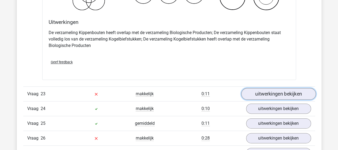
click at [262, 88] on link "uitwerkingen bekijken" at bounding box center [278, 94] width 75 height 12
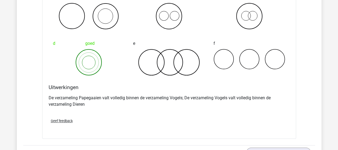
scroll to position [5323, 0]
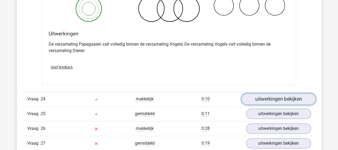
click at [256, 93] on link "uitwerkingen bekijken" at bounding box center [278, 99] width 75 height 12
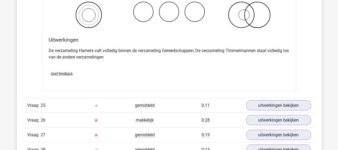
scroll to position [5537, 0]
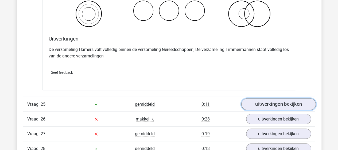
click at [257, 98] on link "uitwerkingen bekijken" at bounding box center [278, 104] width 75 height 12
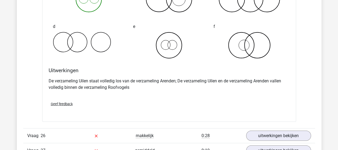
scroll to position [5751, 0]
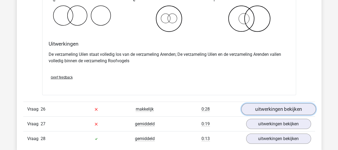
click at [251, 103] on link "uitwerkingen bekijken" at bounding box center [278, 109] width 75 height 12
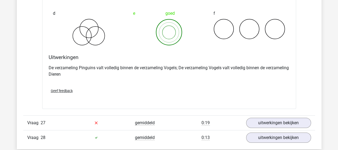
scroll to position [5965, 0]
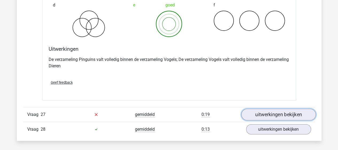
click at [253, 108] on link "uitwerkingen bekijken" at bounding box center [278, 114] width 75 height 12
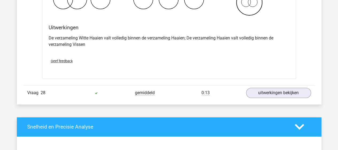
scroll to position [6232, 0]
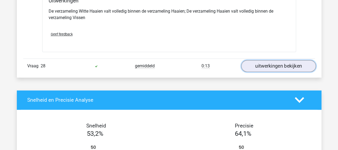
click at [280, 60] on link "uitwerkingen bekijken" at bounding box center [278, 66] width 75 height 12
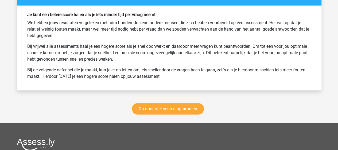
scroll to position [6767, 0]
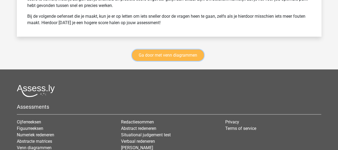
click at [170, 49] on link "Ga door met venn diagrammen" at bounding box center [168, 54] width 72 height 11
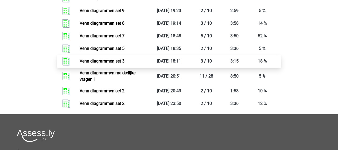
scroll to position [921, 0]
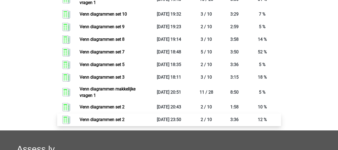
click at [108, 117] on link "Venn diagrammen set 2" at bounding box center [102, 119] width 45 height 5
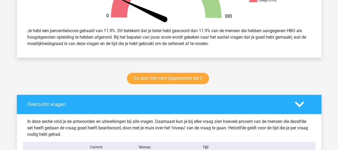
scroll to position [267, 0]
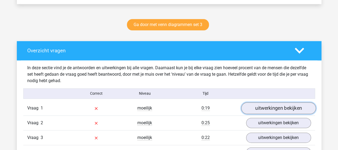
click at [262, 107] on link "uitwerkingen bekijken" at bounding box center [278, 108] width 75 height 12
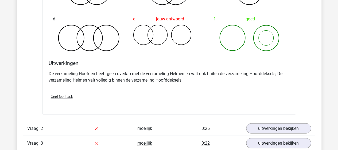
scroll to position [481, 0]
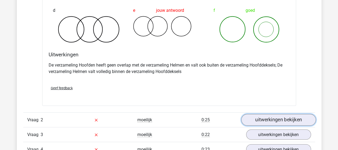
click at [255, 117] on link "uitwerkingen bekijken" at bounding box center [278, 119] width 75 height 12
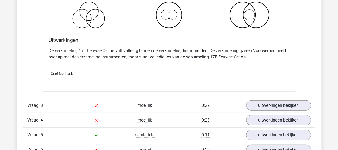
scroll to position [722, 0]
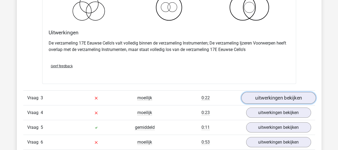
click at [270, 96] on link "uitwerkingen bekijken" at bounding box center [278, 98] width 75 height 12
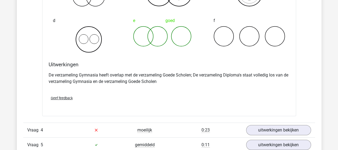
scroll to position [963, 0]
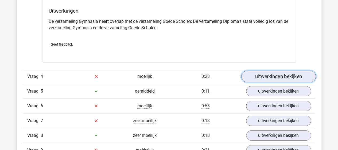
click at [288, 78] on link "uitwerkingen bekijken" at bounding box center [278, 76] width 75 height 12
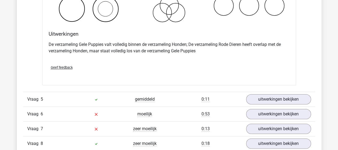
scroll to position [1177, 0]
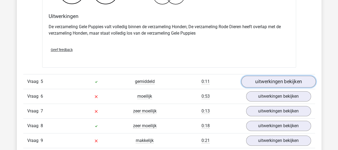
click at [290, 76] on link "uitwerkingen bekijken" at bounding box center [278, 81] width 75 height 12
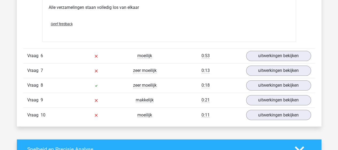
scroll to position [1418, 0]
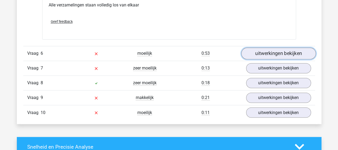
click at [272, 52] on link "uitwerkingen bekijken" at bounding box center [278, 53] width 75 height 12
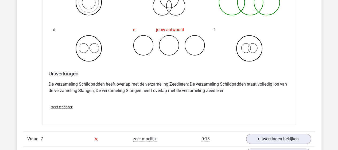
scroll to position [1578, 0]
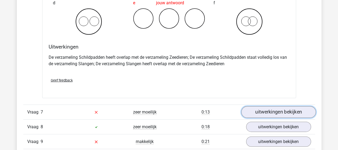
click at [257, 107] on link "uitwerkingen bekijken" at bounding box center [278, 112] width 75 height 12
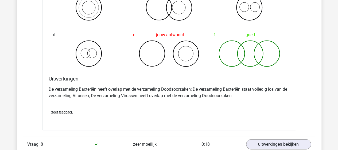
scroll to position [1792, 0]
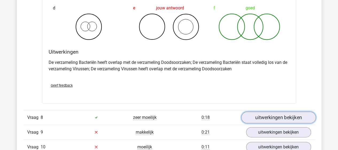
click at [261, 112] on link "uitwerkingen bekijken" at bounding box center [278, 117] width 75 height 12
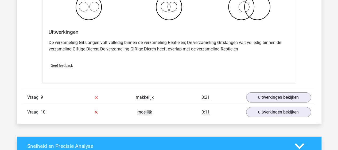
scroll to position [2033, 0]
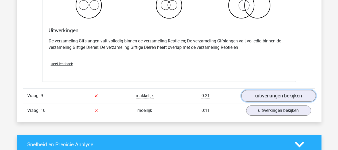
click at [278, 93] on link "uitwerkingen bekijken" at bounding box center [278, 96] width 75 height 12
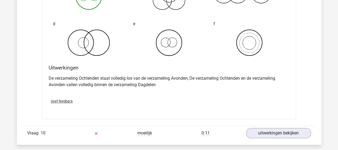
scroll to position [2220, 0]
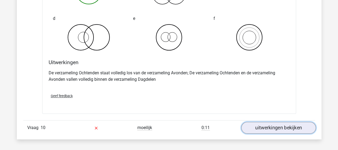
click at [256, 121] on link "uitwerkingen bekijken" at bounding box center [278, 127] width 75 height 12
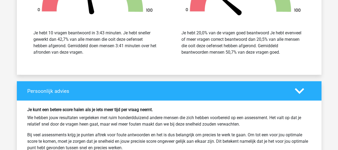
scroll to position [2728, 0]
